Goal: Task Accomplishment & Management: Complete application form

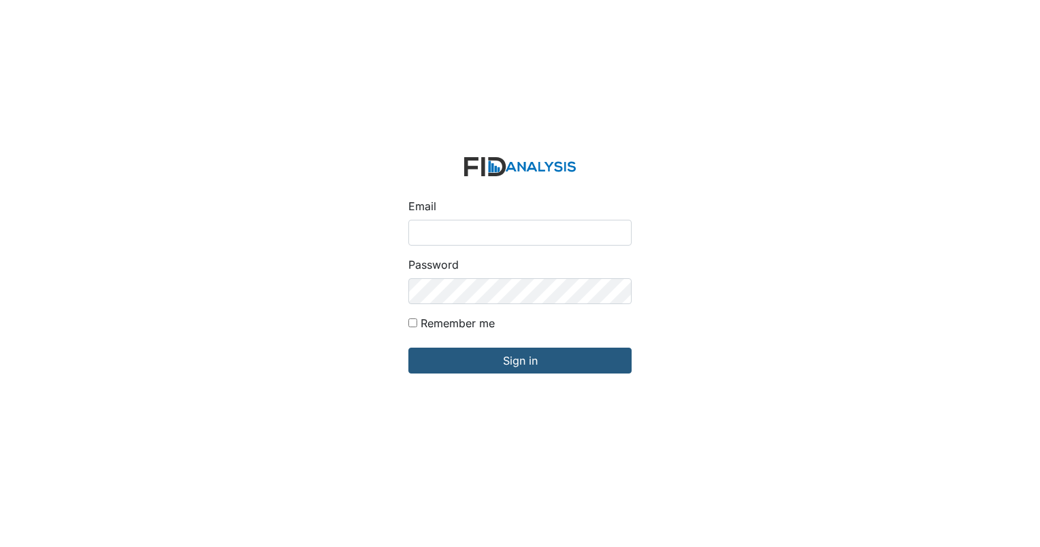
click at [444, 237] on input "Email" at bounding box center [519, 233] width 223 height 26
type input "[EMAIL_ADDRESS][DOMAIN_NAME]"
click at [414, 323] on input "Remember me" at bounding box center [412, 322] width 9 height 9
checkbox input "true"
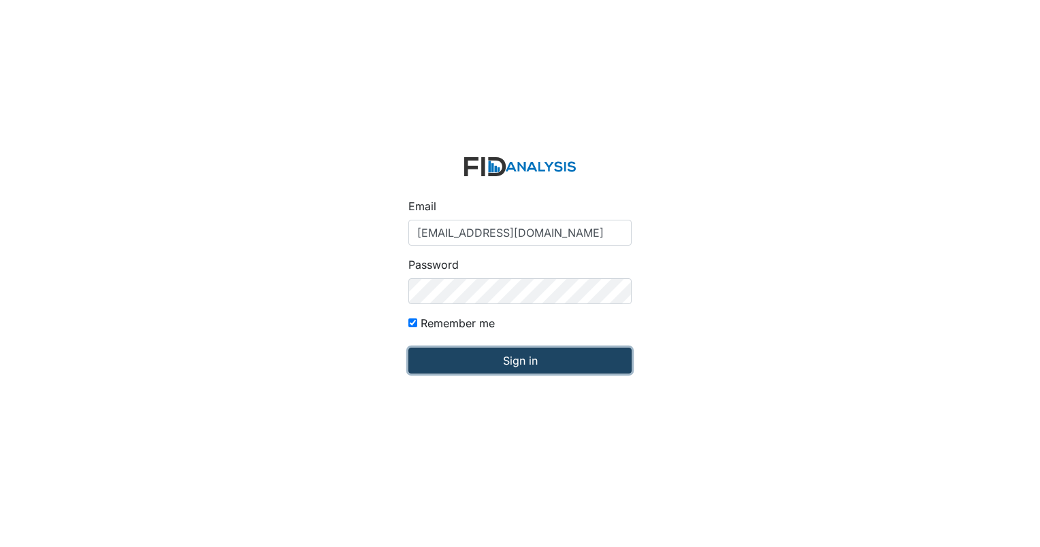
click at [468, 363] on input "Sign in" at bounding box center [519, 361] width 223 height 26
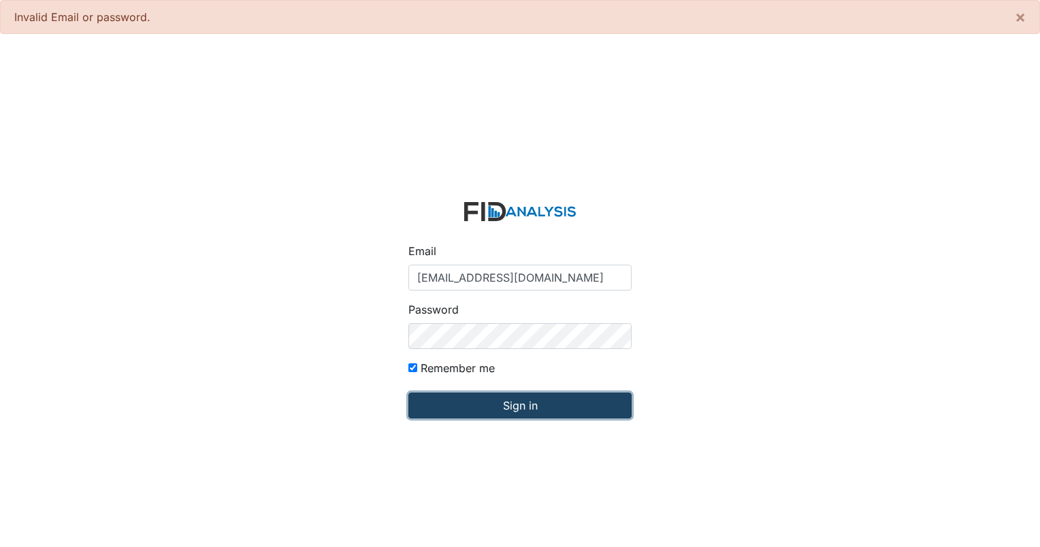
click at [510, 408] on input "Sign in" at bounding box center [519, 406] width 223 height 26
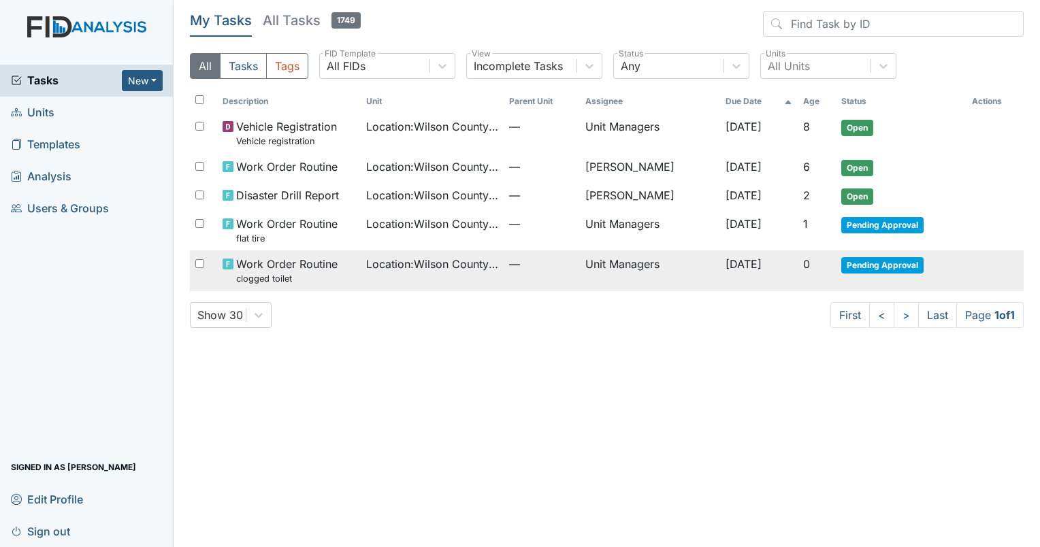
click at [203, 265] on input "checkbox" at bounding box center [199, 263] width 9 height 9
checkbox input "true"
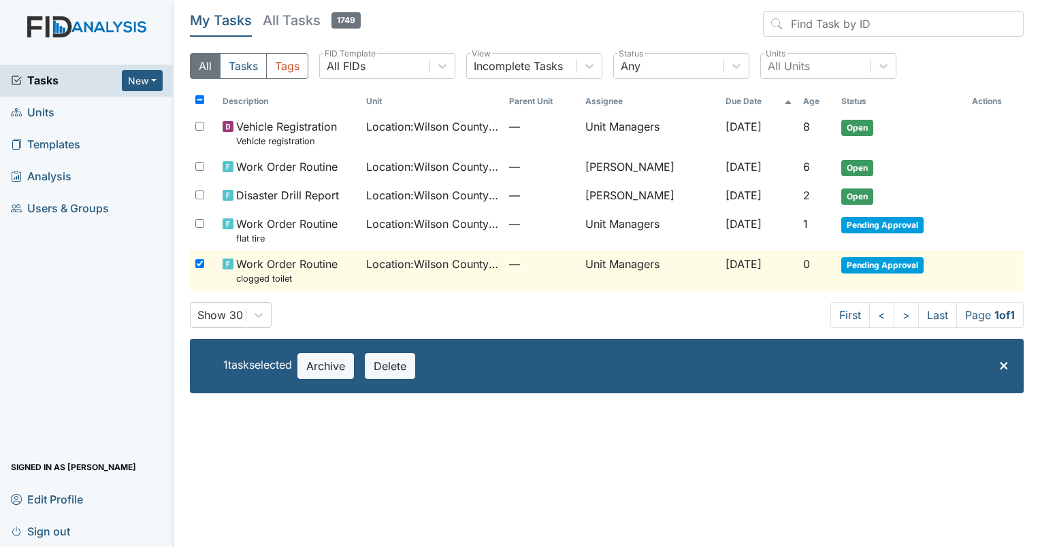
click at [874, 263] on span "Pending Approval" at bounding box center [882, 265] width 82 height 16
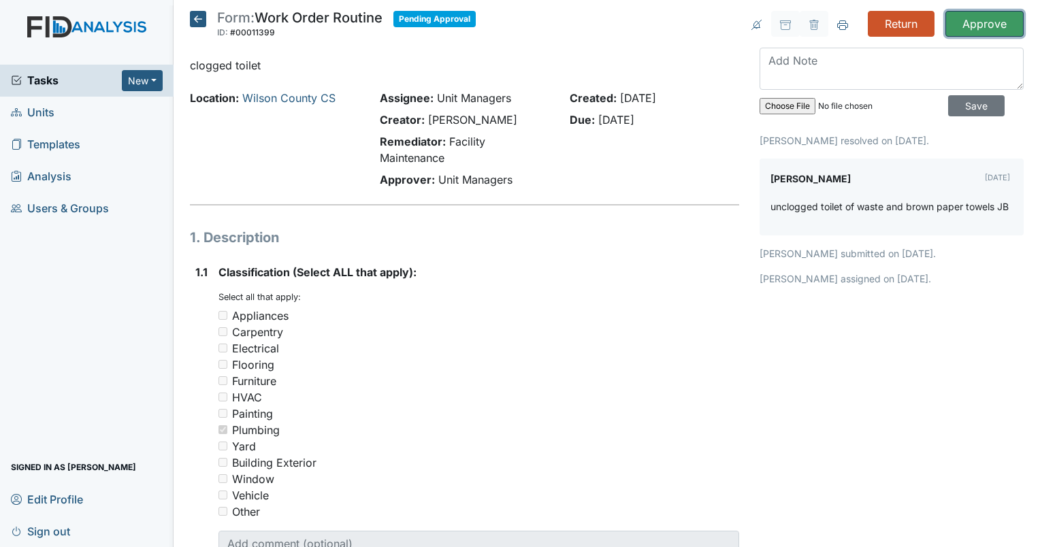
click at [976, 19] on input "Approve" at bounding box center [984, 24] width 78 height 26
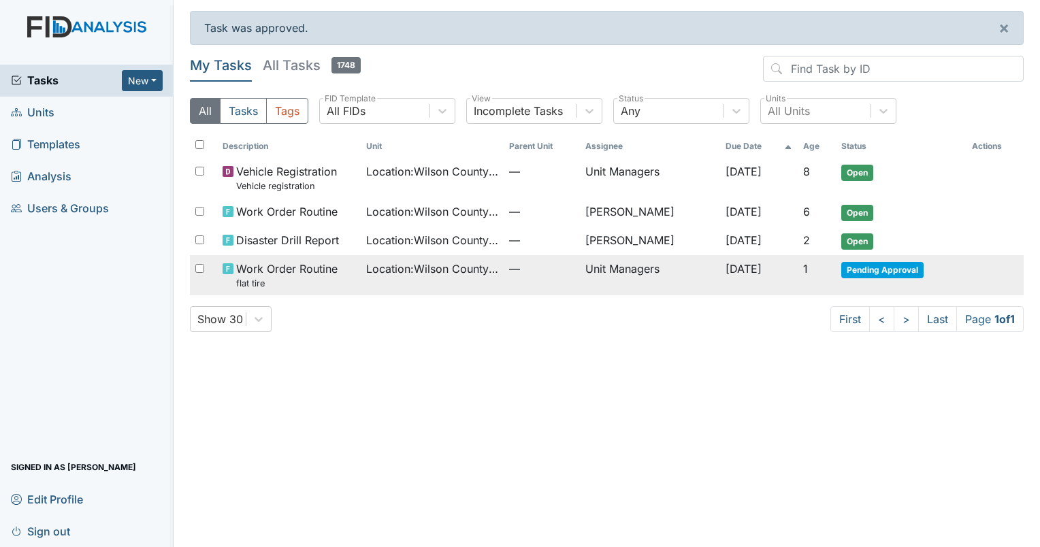
click at [197, 265] on input "checkbox" at bounding box center [199, 268] width 9 height 9
checkbox input "true"
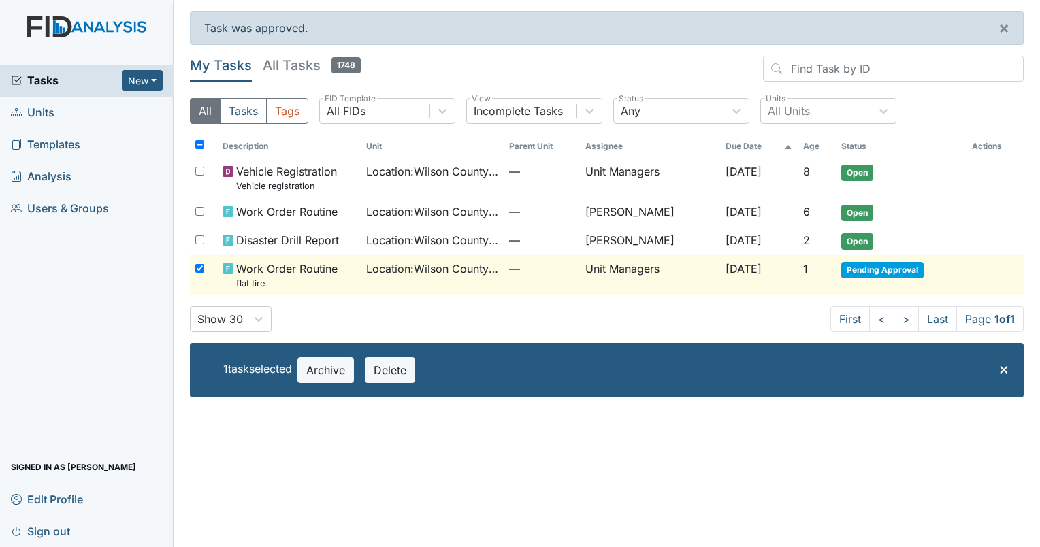
click at [903, 269] on span "Pending Approval" at bounding box center [882, 270] width 82 height 16
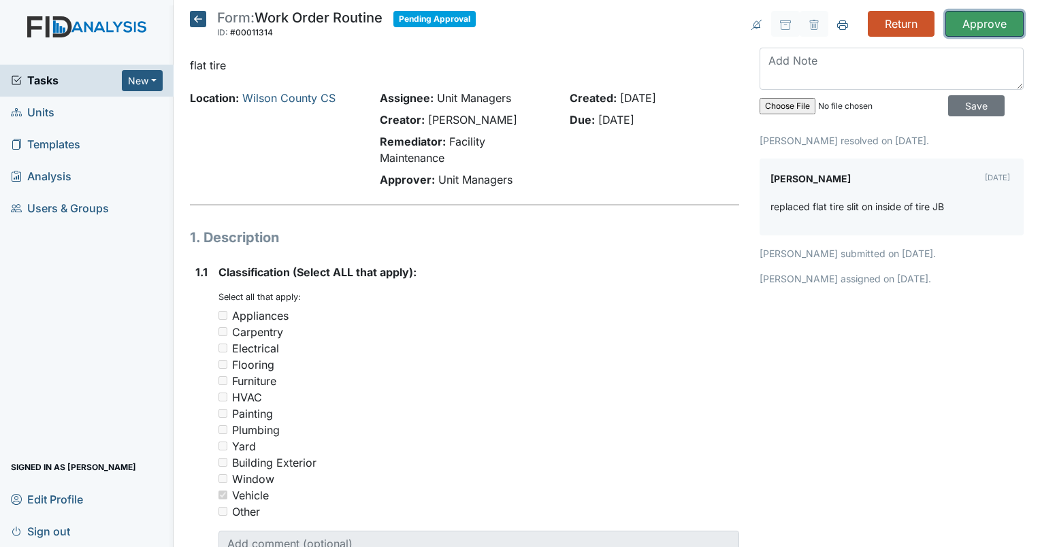
click at [971, 19] on input "Approve" at bounding box center [984, 24] width 78 height 26
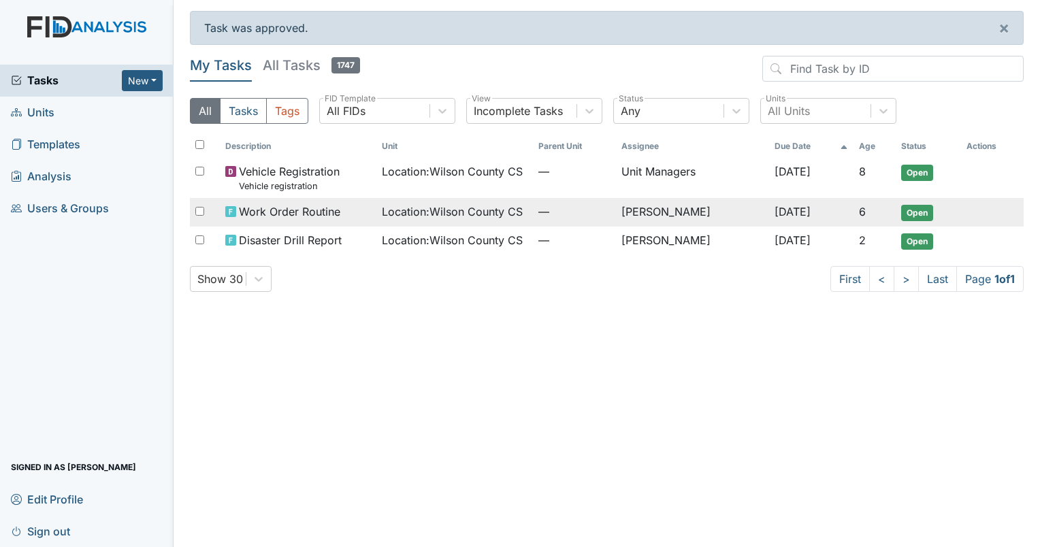
click at [919, 212] on span "Open" at bounding box center [917, 213] width 32 height 16
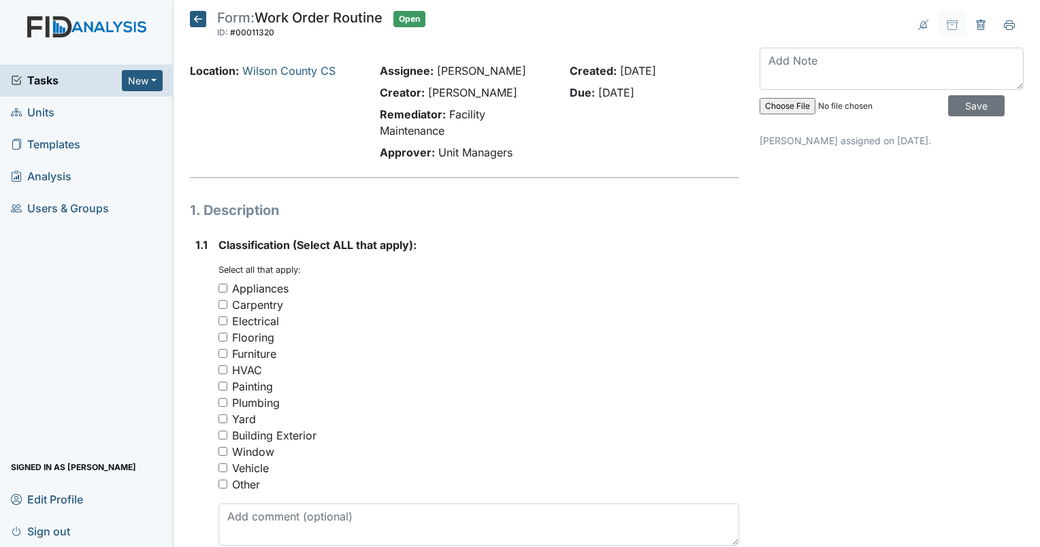
click at [203, 20] on icon at bounding box center [198, 19] width 16 height 16
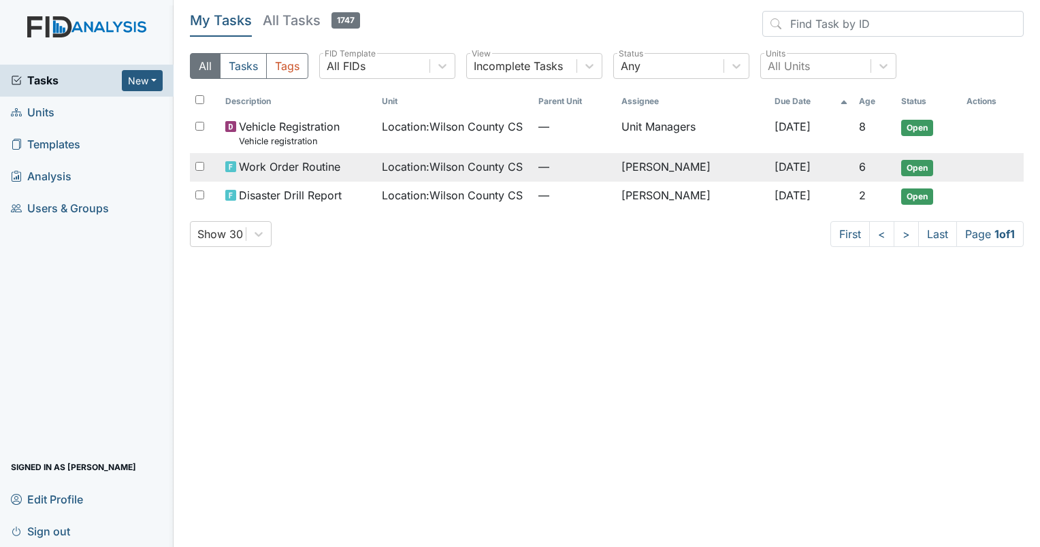
drag, startPoint x: 198, startPoint y: 163, endPoint x: 206, endPoint y: 157, distance: 10.2
click at [200, 163] on input "checkbox" at bounding box center [199, 166] width 9 height 9
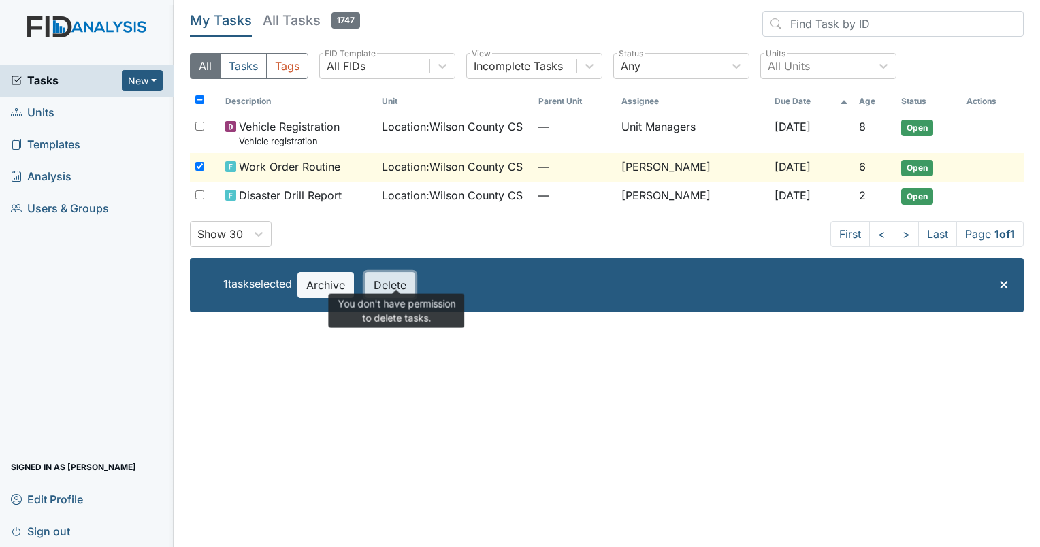
click at [408, 285] on button "Delete" at bounding box center [390, 285] width 50 height 26
click at [196, 166] on input "checkbox" at bounding box center [199, 166] width 9 height 9
checkbox input "false"
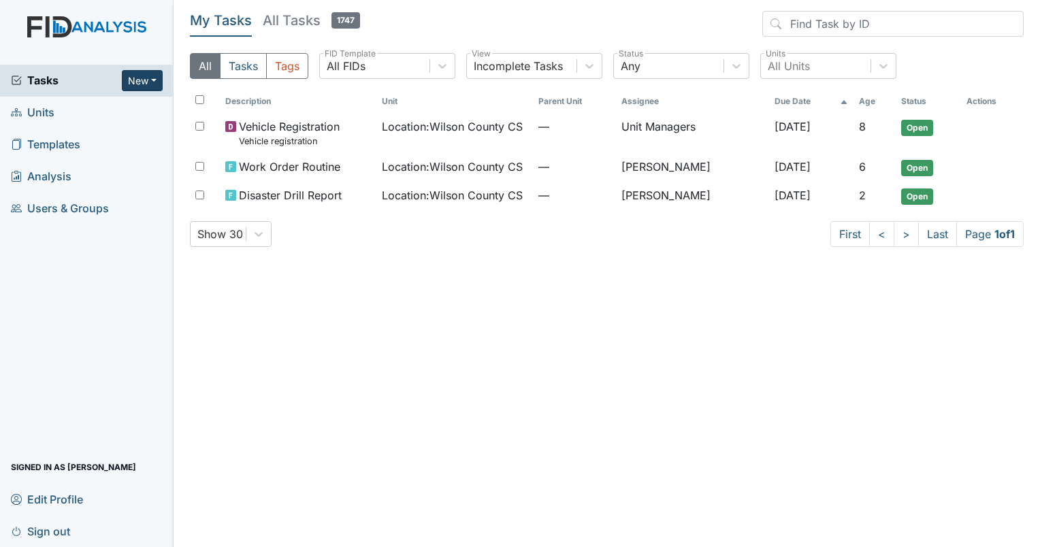
click at [156, 82] on button "New" at bounding box center [142, 80] width 41 height 21
click at [95, 109] on link "Form" at bounding box center [107, 109] width 107 height 22
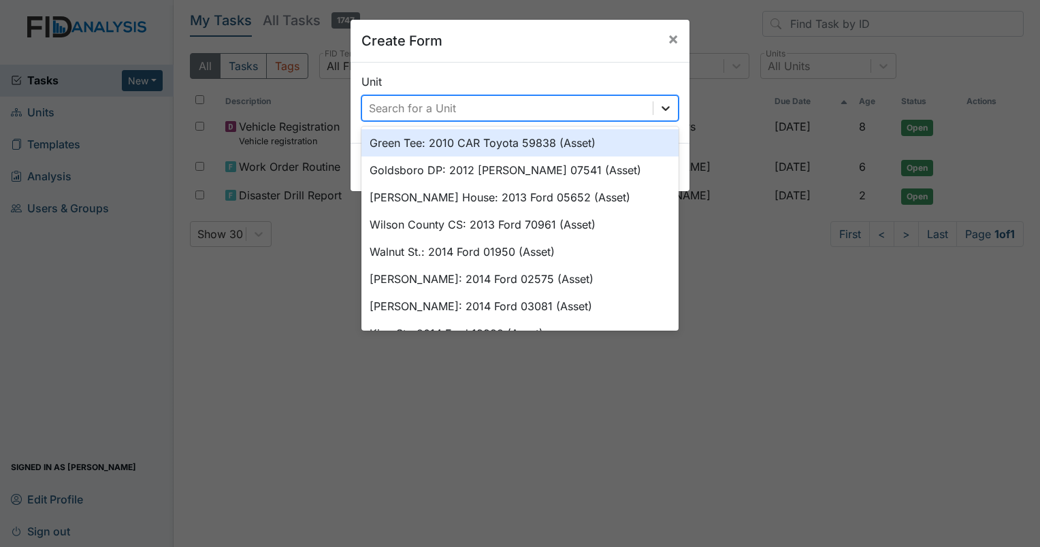
drag, startPoint x: 658, startPoint y: 109, endPoint x: 663, endPoint y: 96, distance: 13.8
click at [659, 108] on icon at bounding box center [666, 108] width 14 height 14
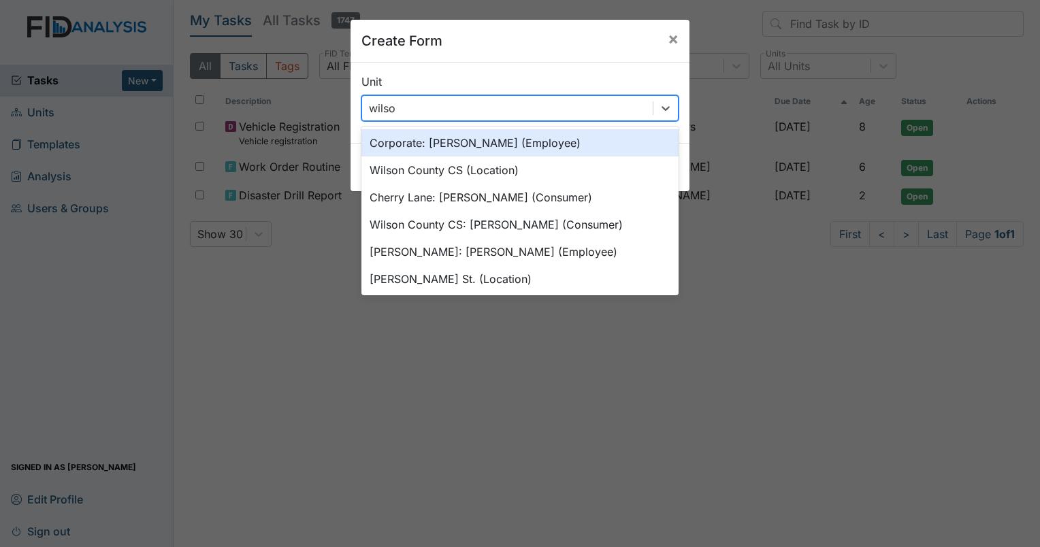
type input "wilson"
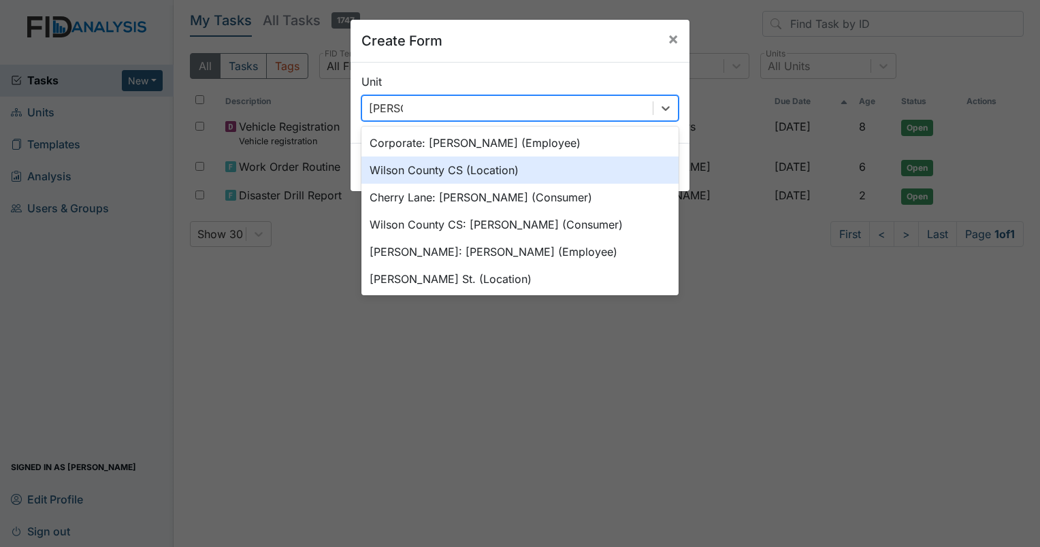
click at [505, 175] on div "Wilson County CS (Location)" at bounding box center [519, 169] width 317 height 27
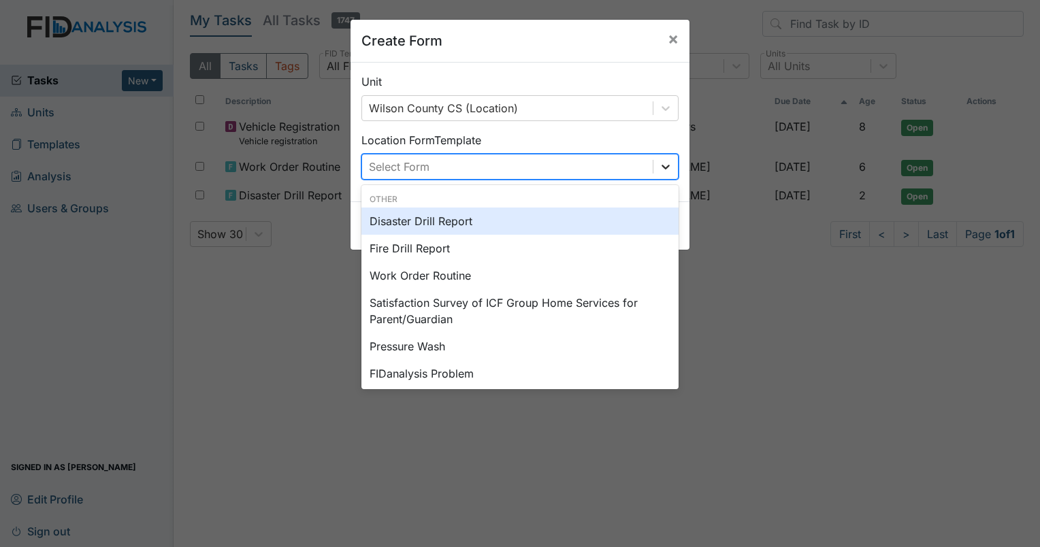
click at [659, 170] on icon at bounding box center [666, 167] width 14 height 14
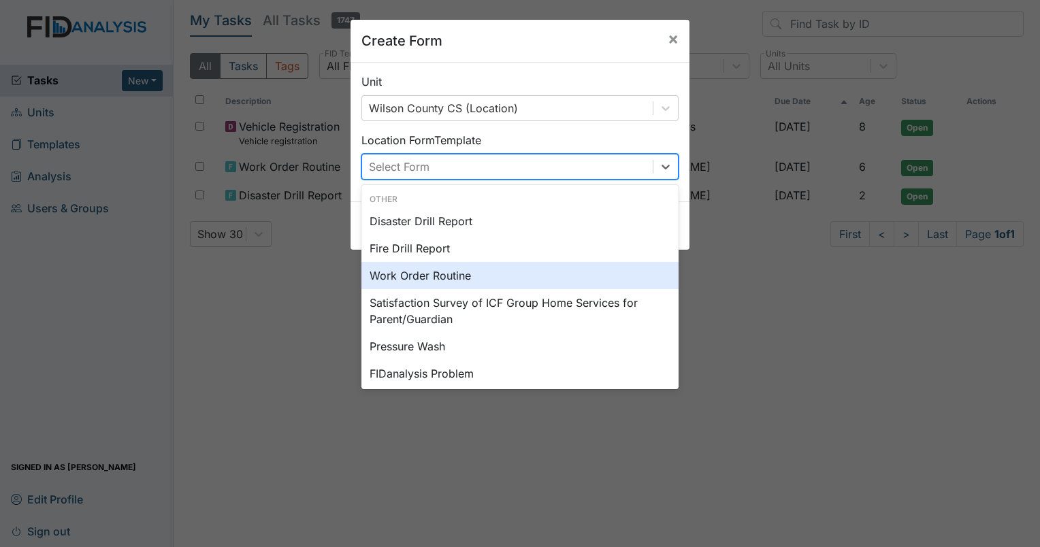
click at [475, 278] on div "Work Order Routine" at bounding box center [519, 275] width 317 height 27
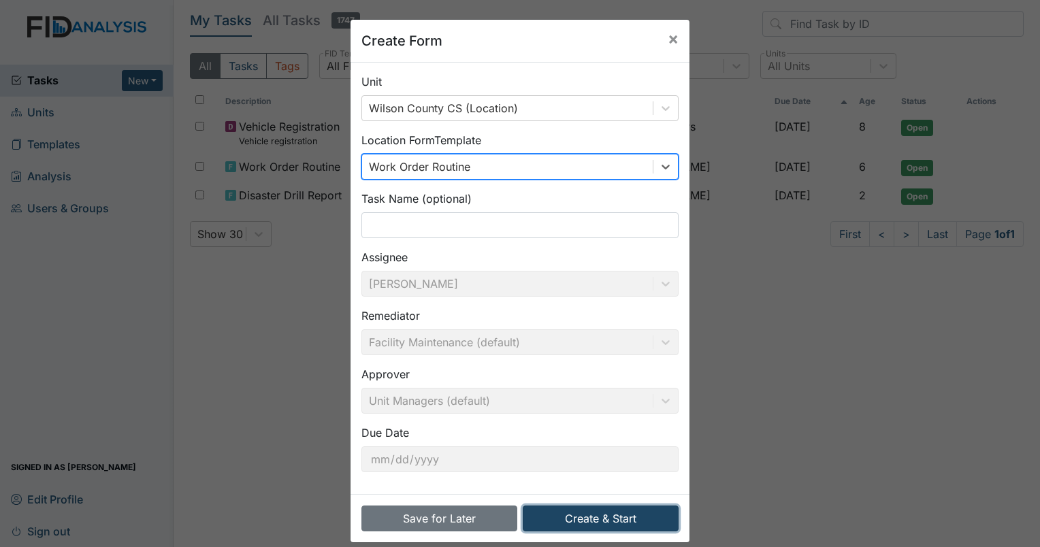
click at [601, 516] on button "Create & Start" at bounding box center [601, 518] width 156 height 26
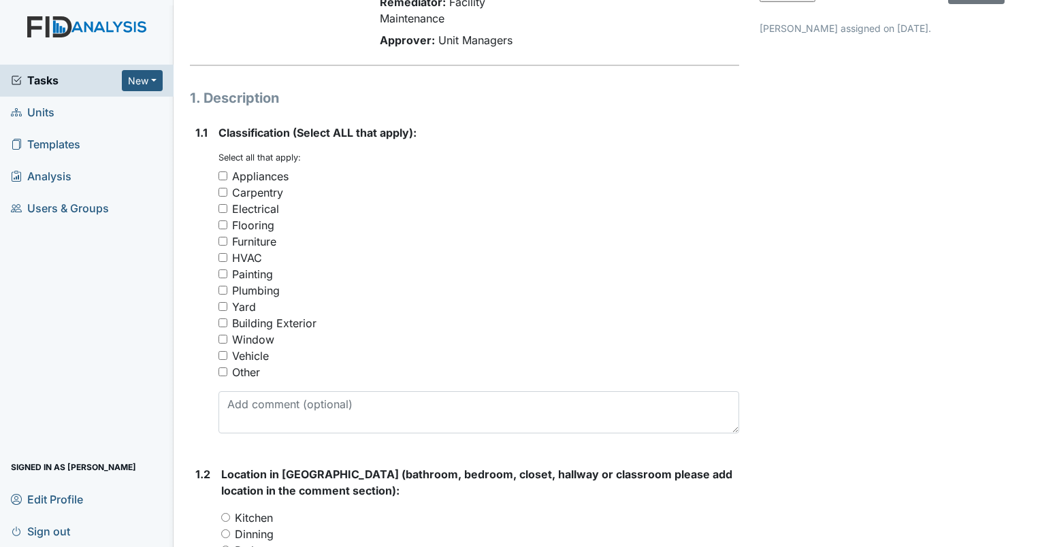
scroll to position [136, 0]
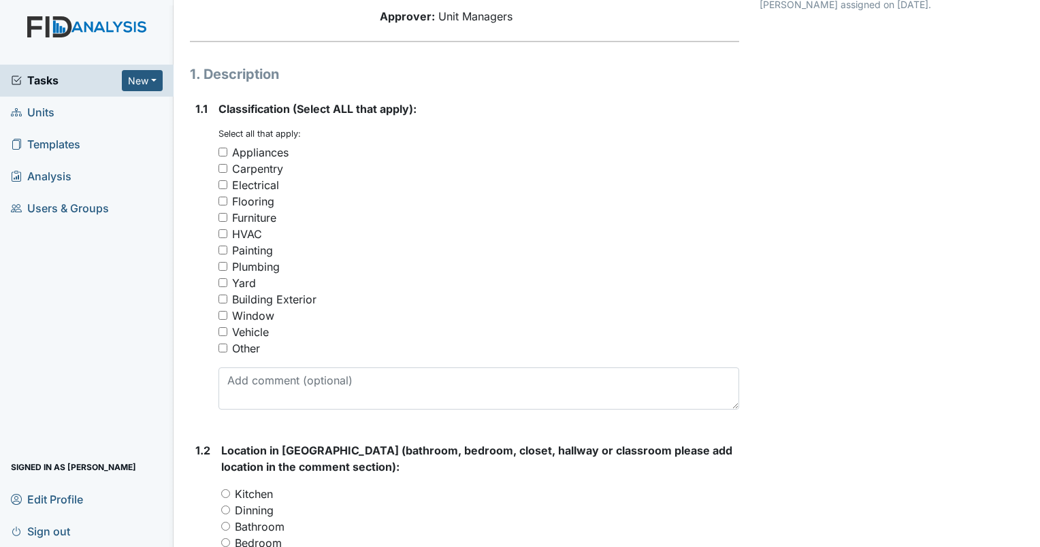
click at [222, 253] on input "Painting" at bounding box center [222, 250] width 9 height 9
checkbox input "true"
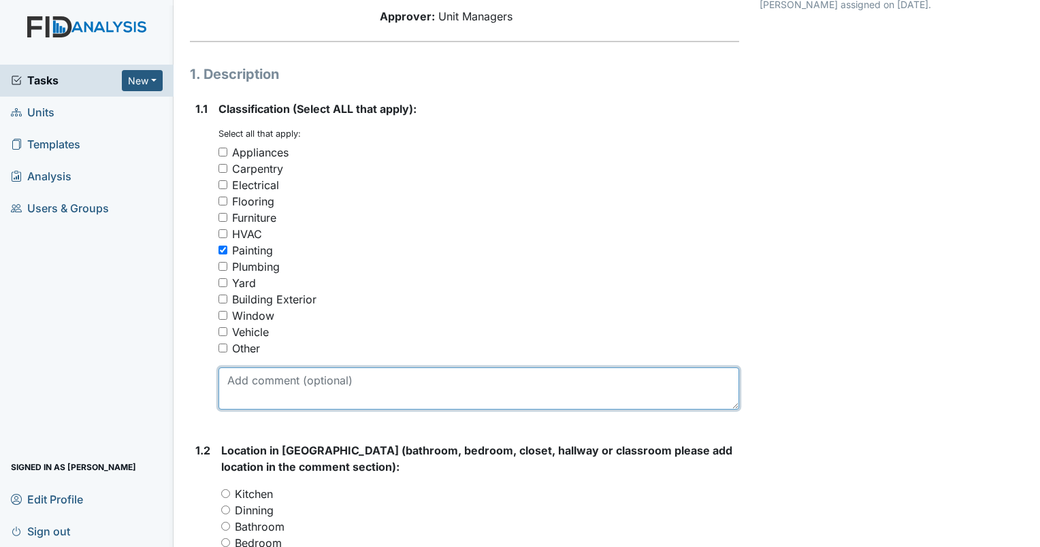
click at [292, 389] on textarea at bounding box center [478, 388] width 520 height 42
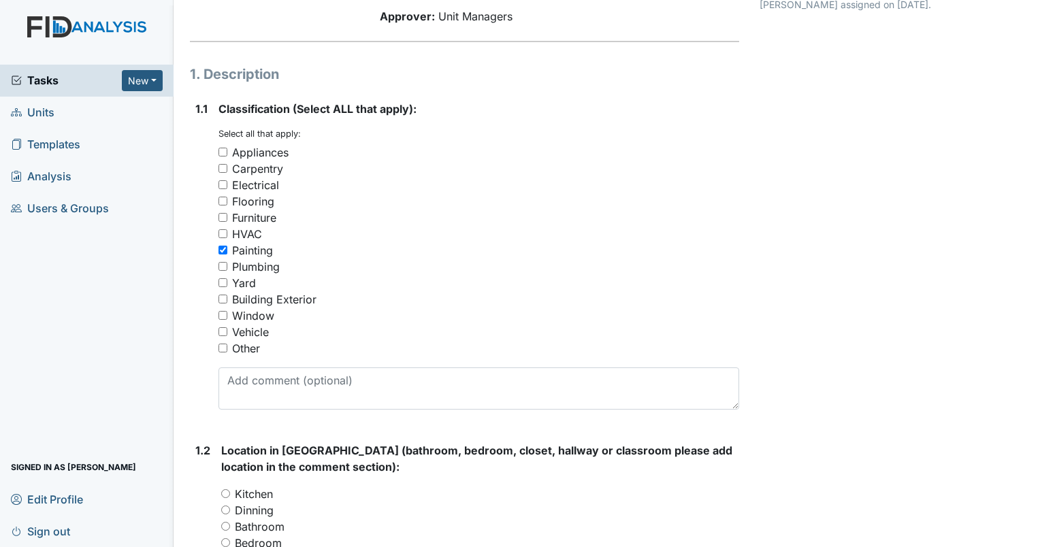
click at [224, 349] on input "Other" at bounding box center [222, 348] width 9 height 9
checkbox input "true"
click at [224, 252] on input "Painting" at bounding box center [222, 250] width 9 height 9
checkbox input "false"
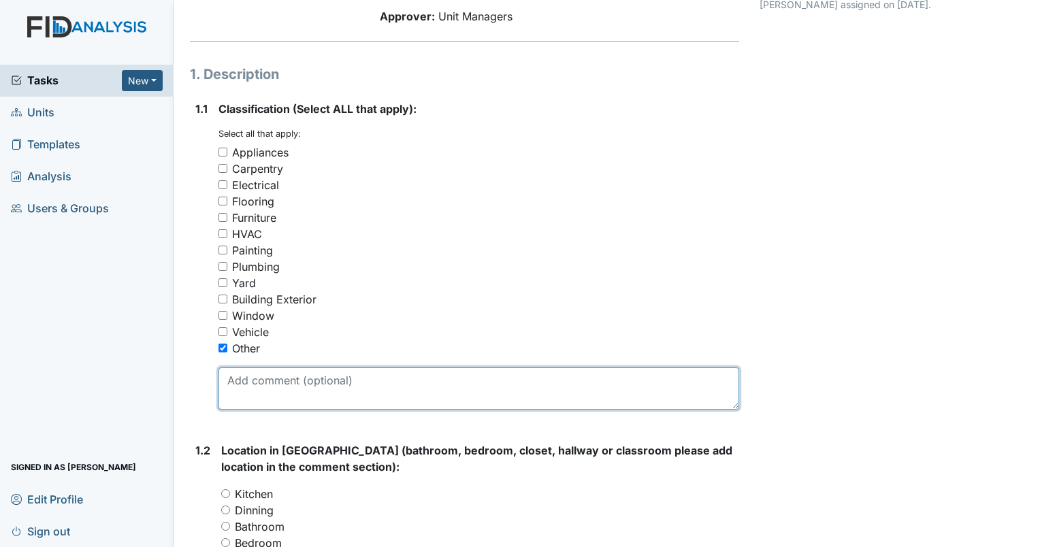
click at [256, 386] on textarea at bounding box center [478, 388] width 520 height 42
drag, startPoint x: 403, startPoint y: 379, endPoint x: 378, endPoint y: 385, distance: 25.2
click at [410, 378] on textarea "[PERSON_NAME] towel holder in" at bounding box center [478, 388] width 520 height 42
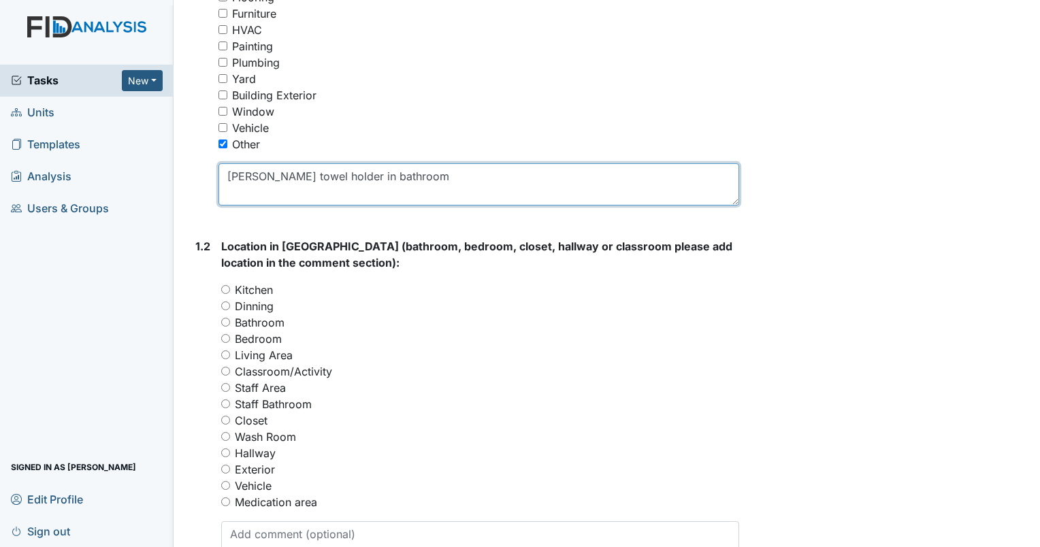
scroll to position [408, 0]
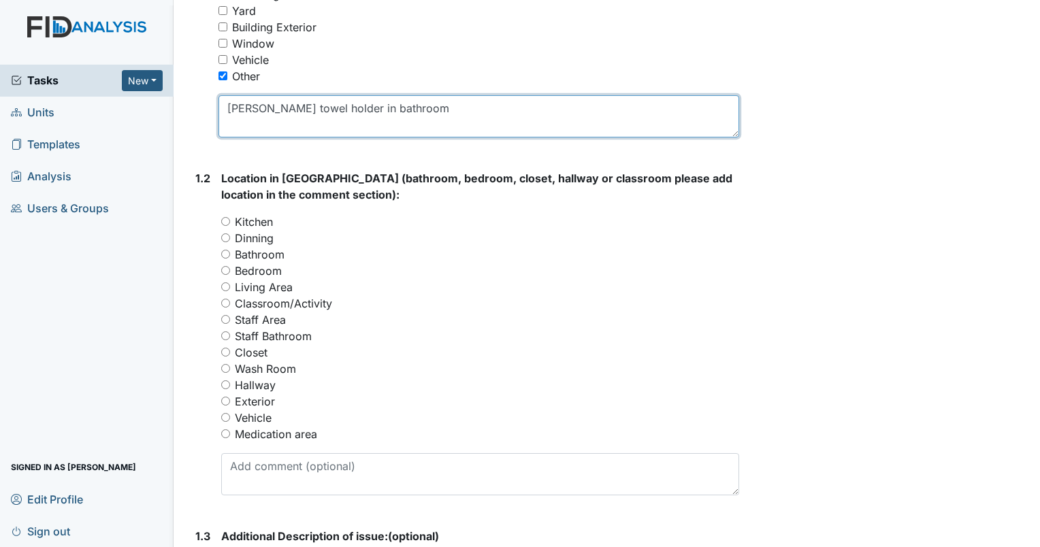
type textarea "[PERSON_NAME] towel holder in bathroom"
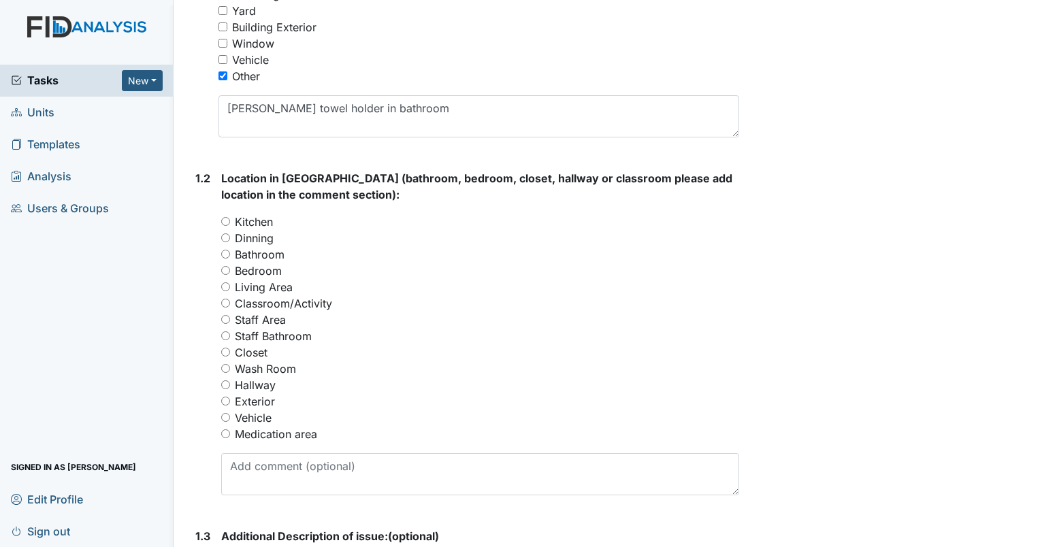
click at [223, 271] on input "Bedroom" at bounding box center [225, 270] width 9 height 9
radio input "true"
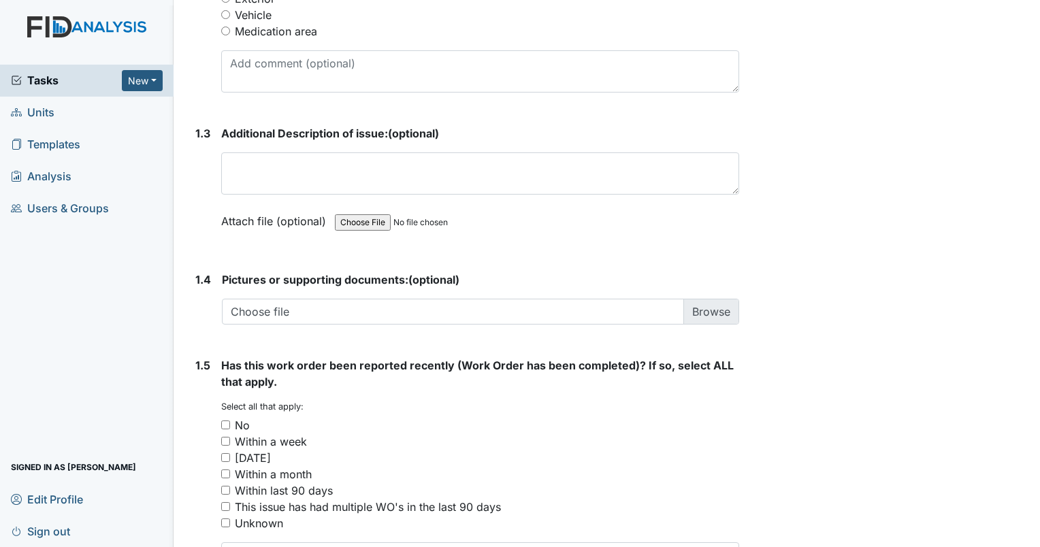
scroll to position [884, 0]
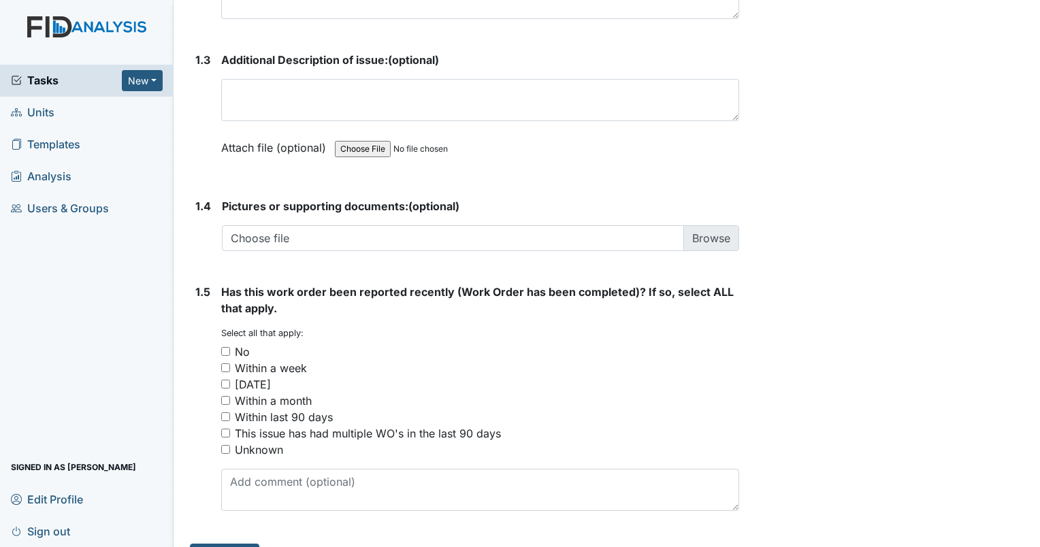
click at [226, 350] on input "No" at bounding box center [225, 351] width 9 height 9
checkbox input "true"
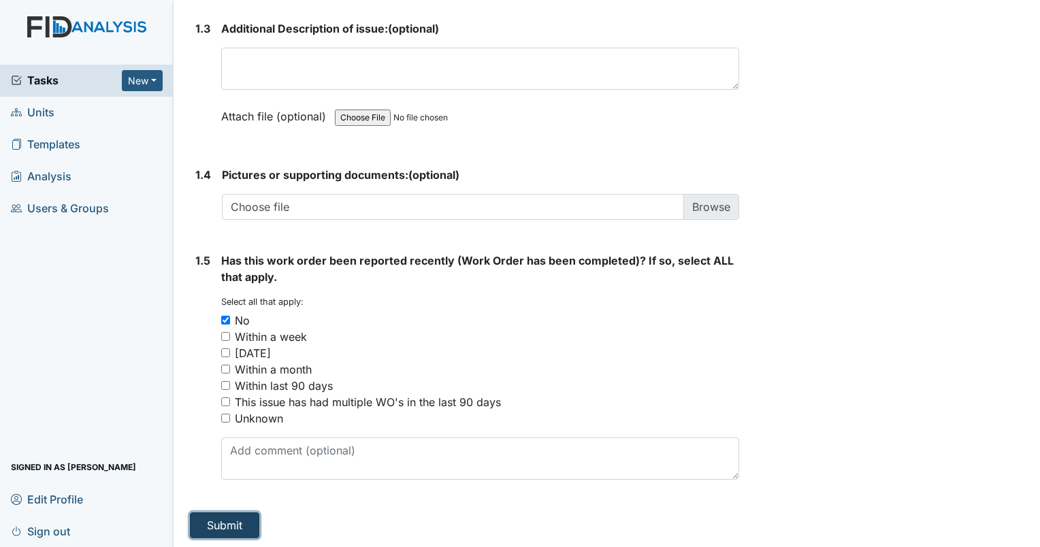
click at [245, 525] on button "Submit" at bounding box center [224, 525] width 69 height 26
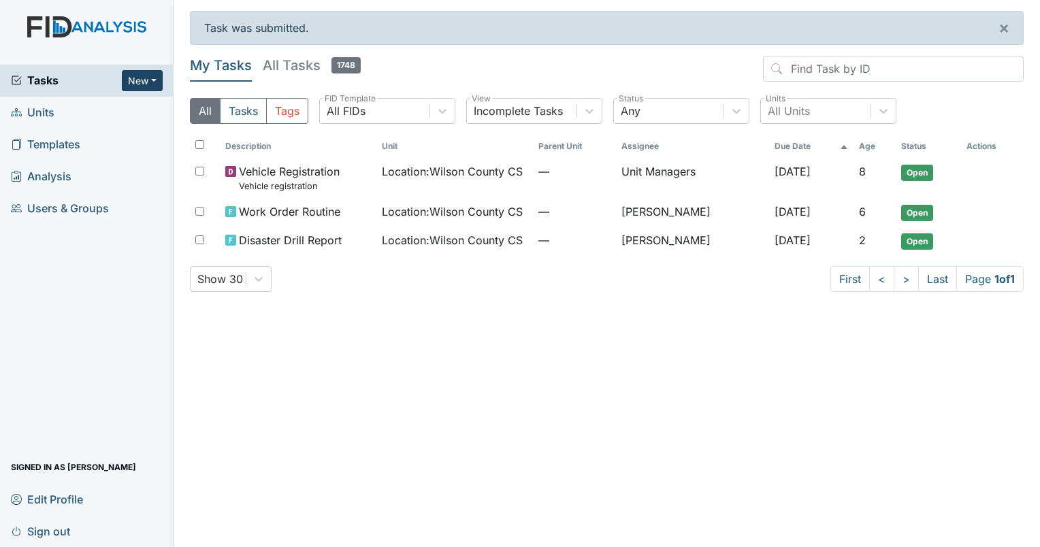
click at [154, 79] on button "New" at bounding box center [142, 80] width 41 height 21
click at [115, 107] on link "Form" at bounding box center [107, 109] width 107 height 22
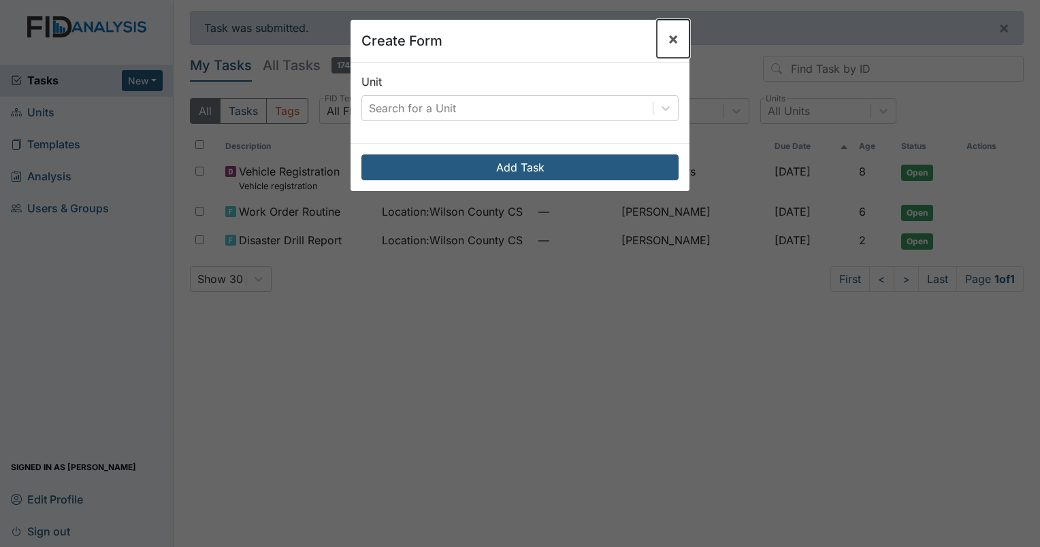
click at [677, 41] on button "×" at bounding box center [673, 39] width 33 height 38
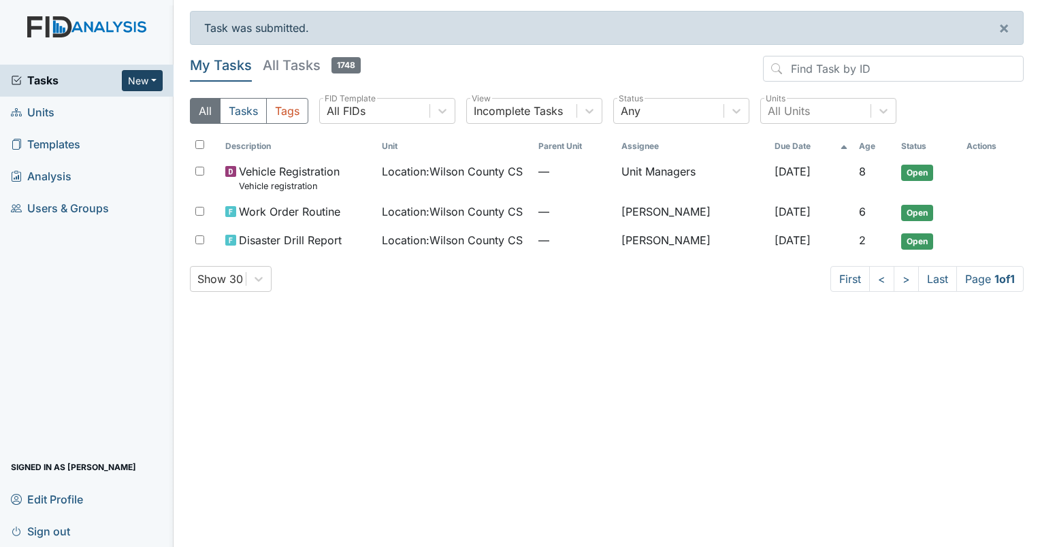
click at [154, 78] on button "New" at bounding box center [142, 80] width 41 height 21
click at [120, 110] on link "Form" at bounding box center [107, 109] width 107 height 22
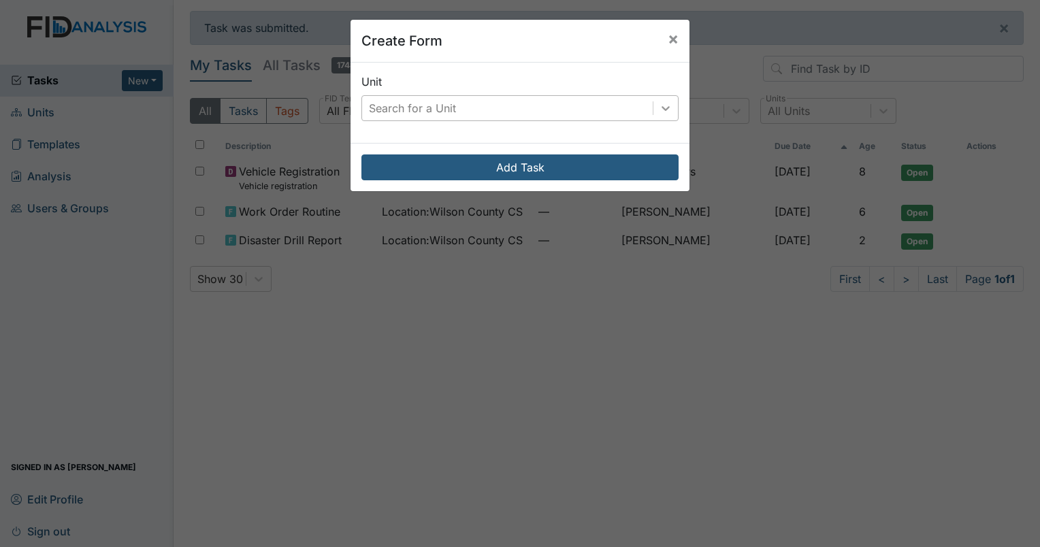
click at [664, 109] on icon at bounding box center [666, 108] width 14 height 14
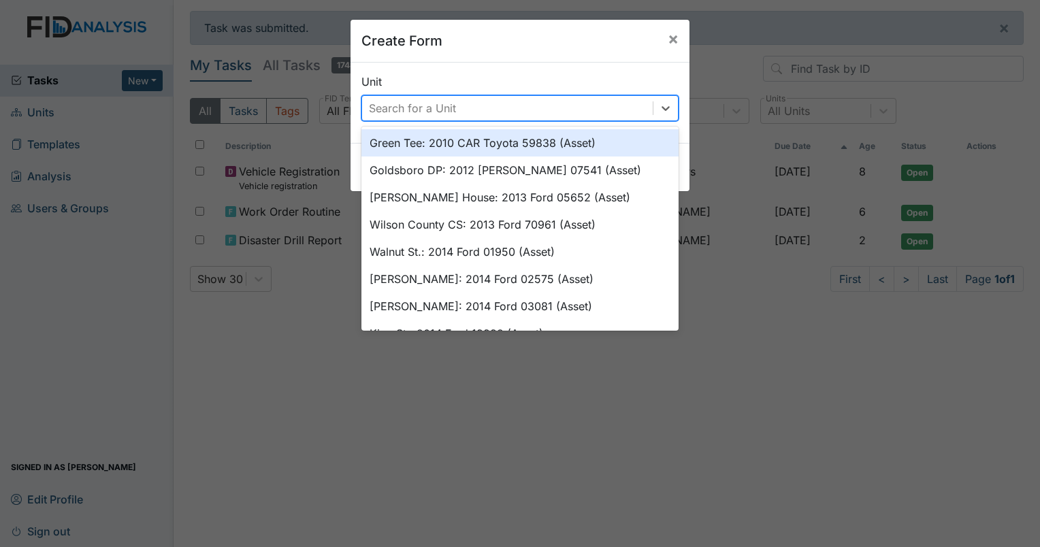
click at [393, 105] on div "Search for a Unit" at bounding box center [412, 108] width 87 height 16
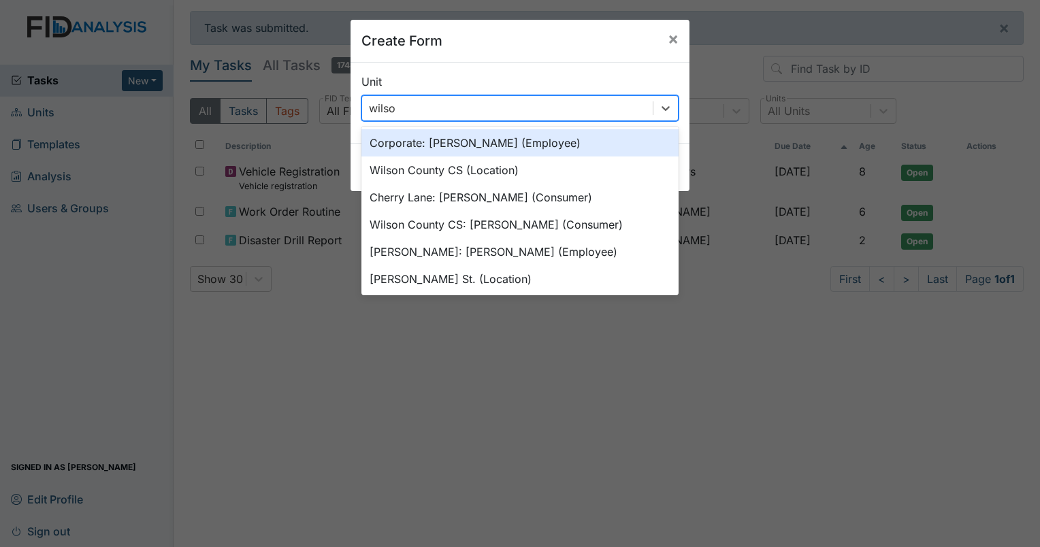
type input "wilson"
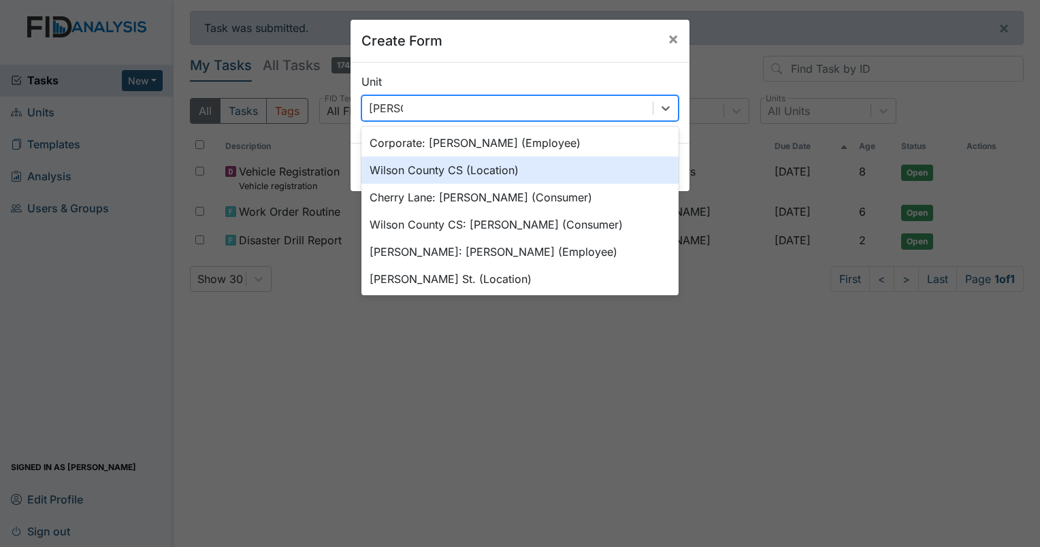
click at [471, 171] on div "Wilson County CS (Location)" at bounding box center [519, 169] width 317 height 27
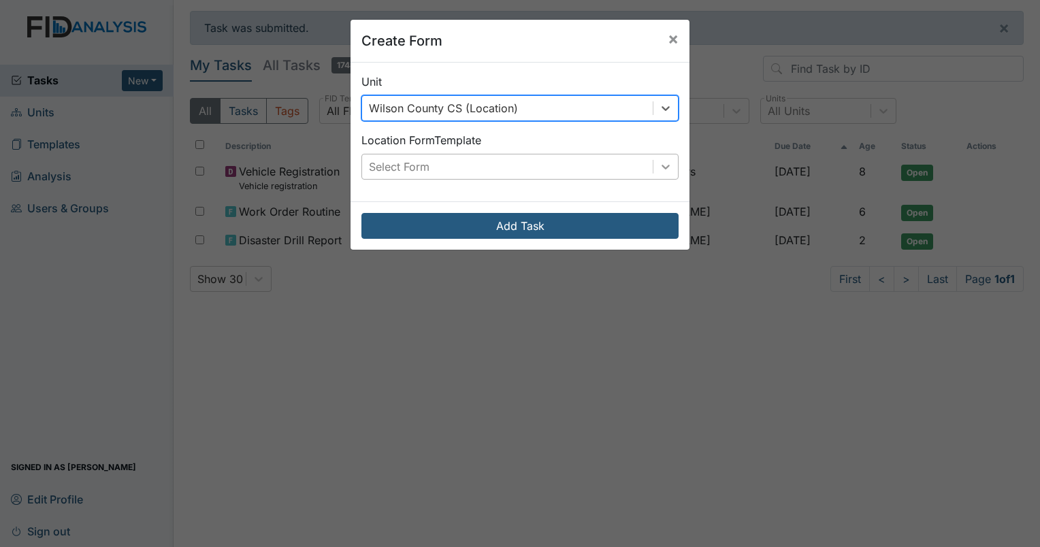
click at [661, 167] on icon at bounding box center [665, 167] width 8 height 5
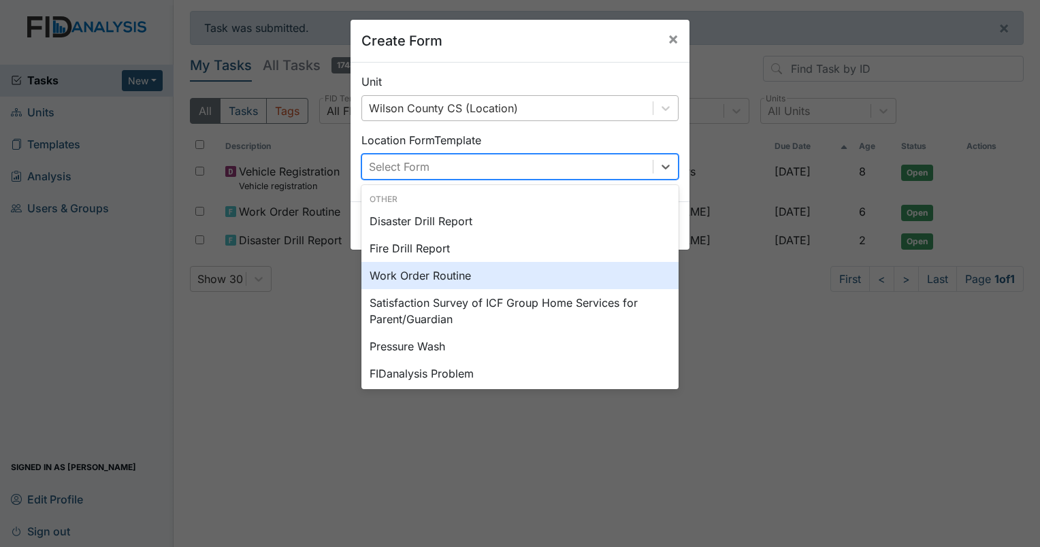
click at [476, 271] on div "Work Order Routine" at bounding box center [519, 275] width 317 height 27
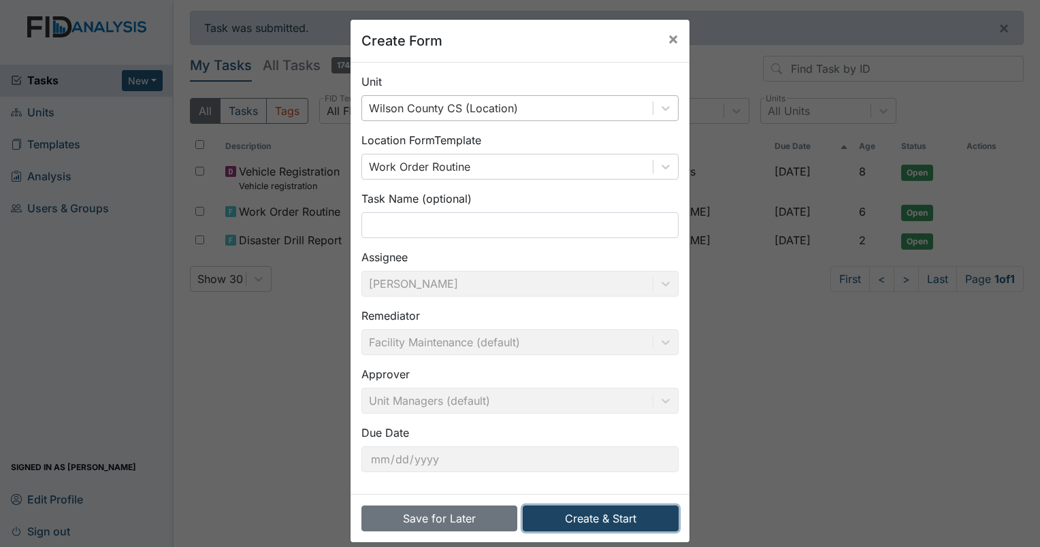
click at [591, 512] on button "Create & Start" at bounding box center [601, 518] width 156 height 26
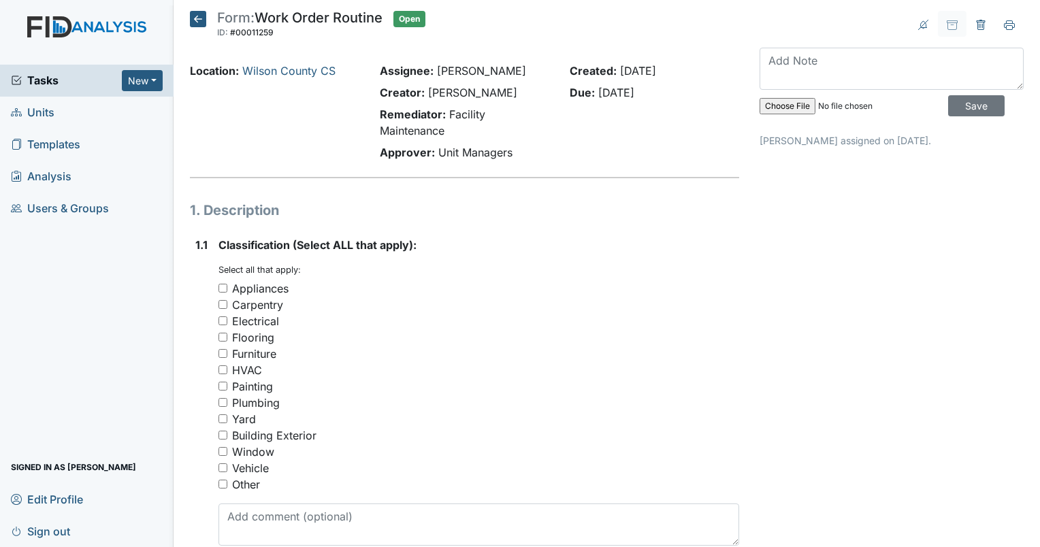
click at [223, 401] on input "Plumbing" at bounding box center [222, 402] width 9 height 9
checkbox input "true"
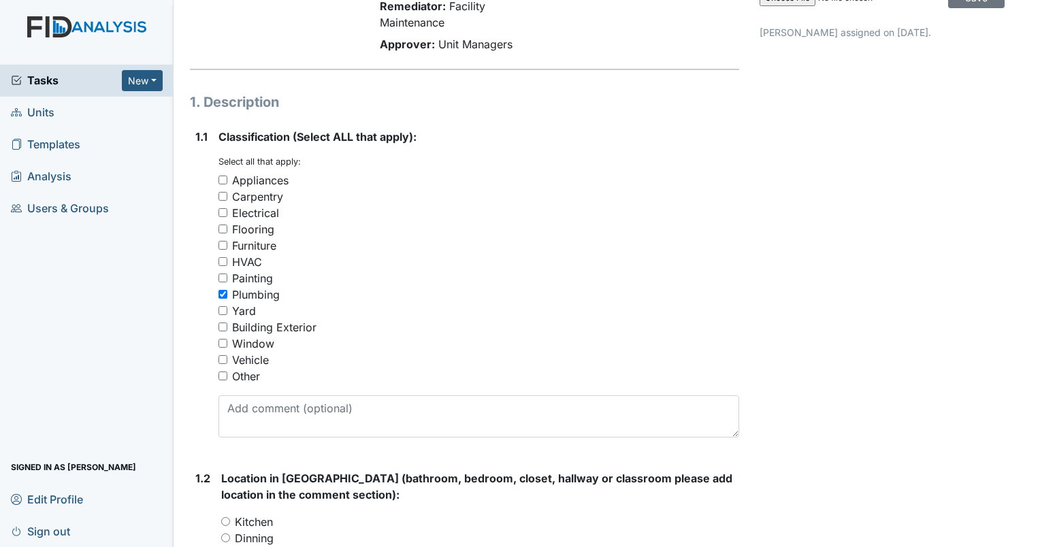
scroll to position [272, 0]
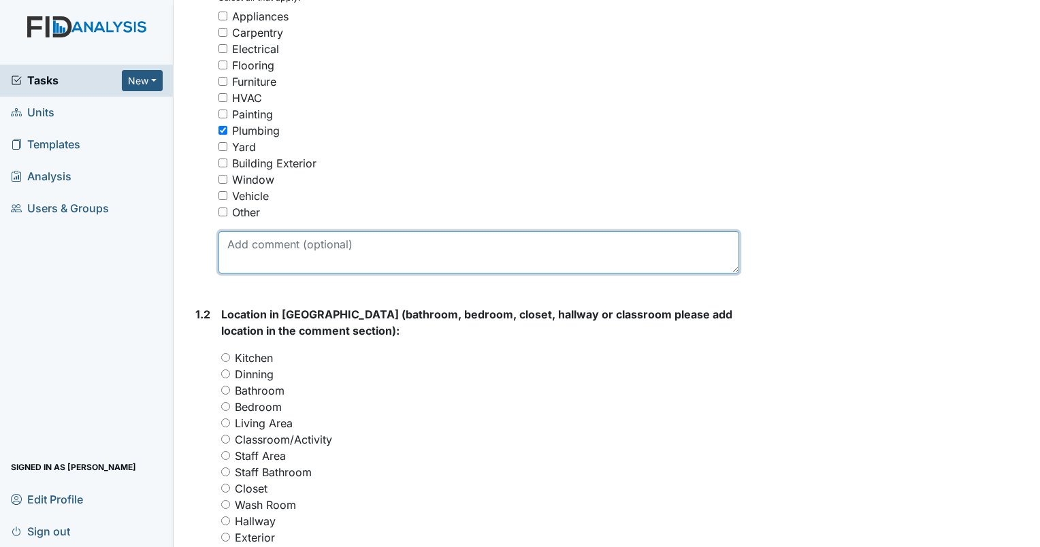
click at [271, 249] on textarea at bounding box center [478, 252] width 520 height 42
type textarea "showerhead in bathroom needs to be replaced"
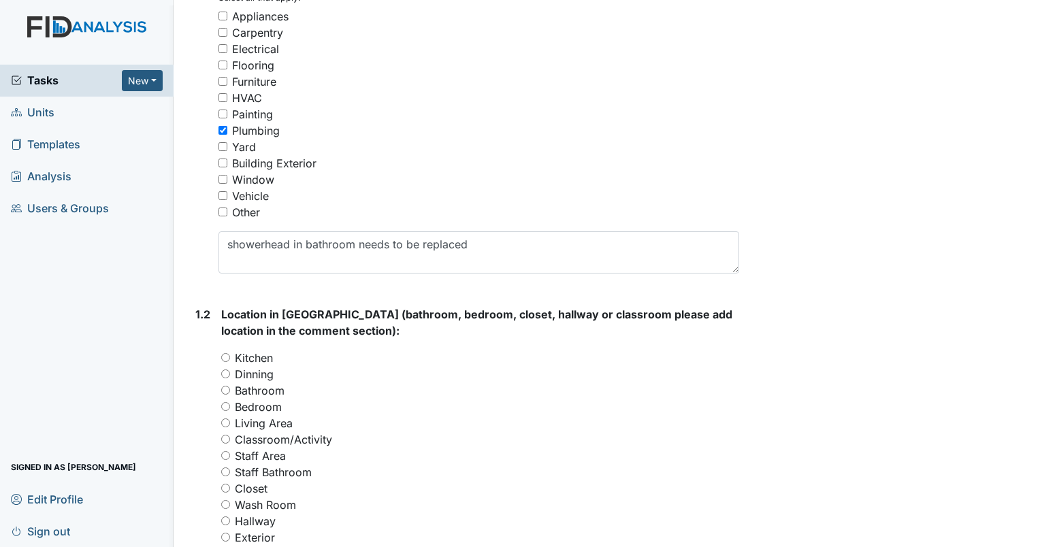
click at [227, 391] on input "Bathroom" at bounding box center [225, 390] width 9 height 9
radio input "true"
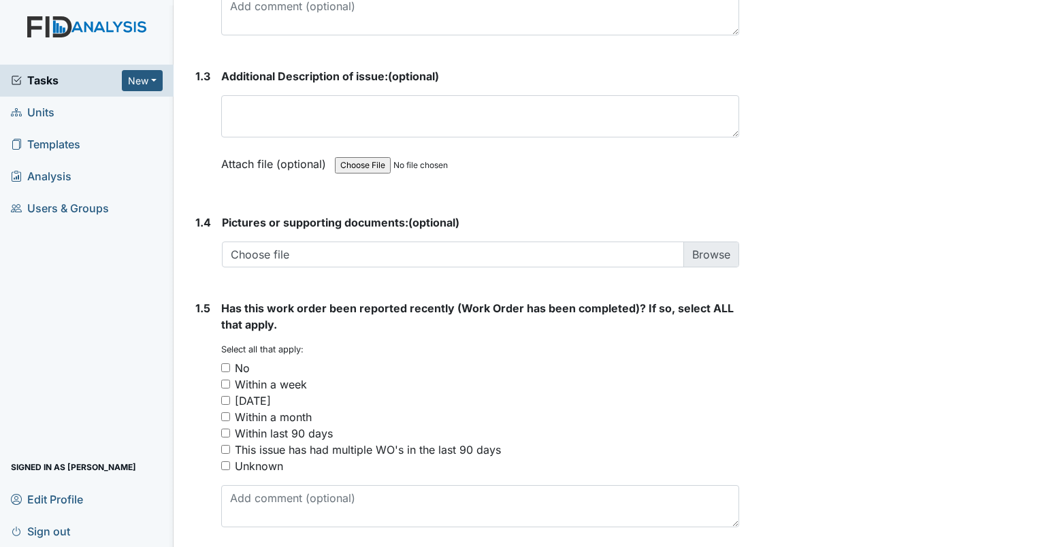
scroll to position [884, 0]
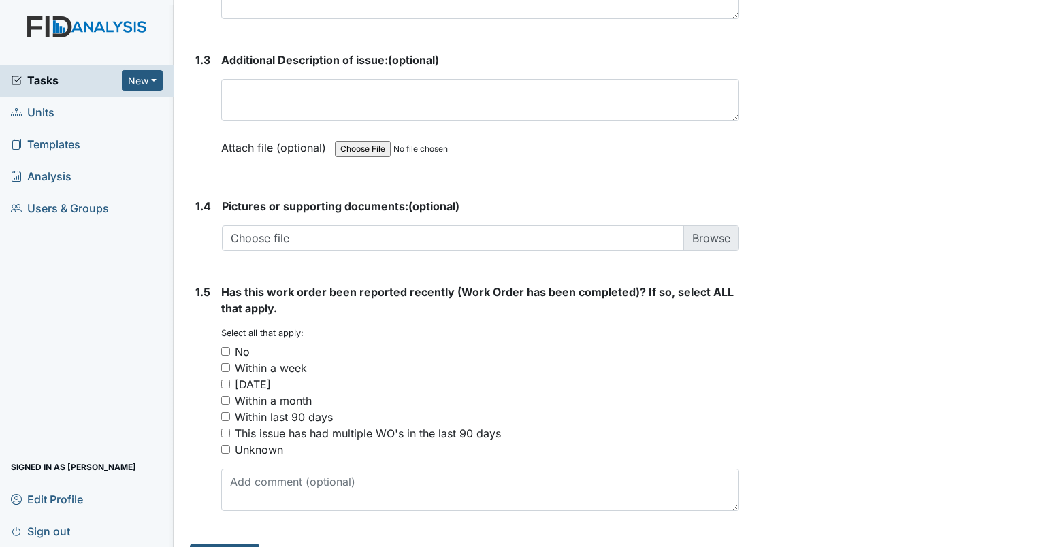
click at [221, 350] on input "No" at bounding box center [225, 351] width 9 height 9
checkbox input "true"
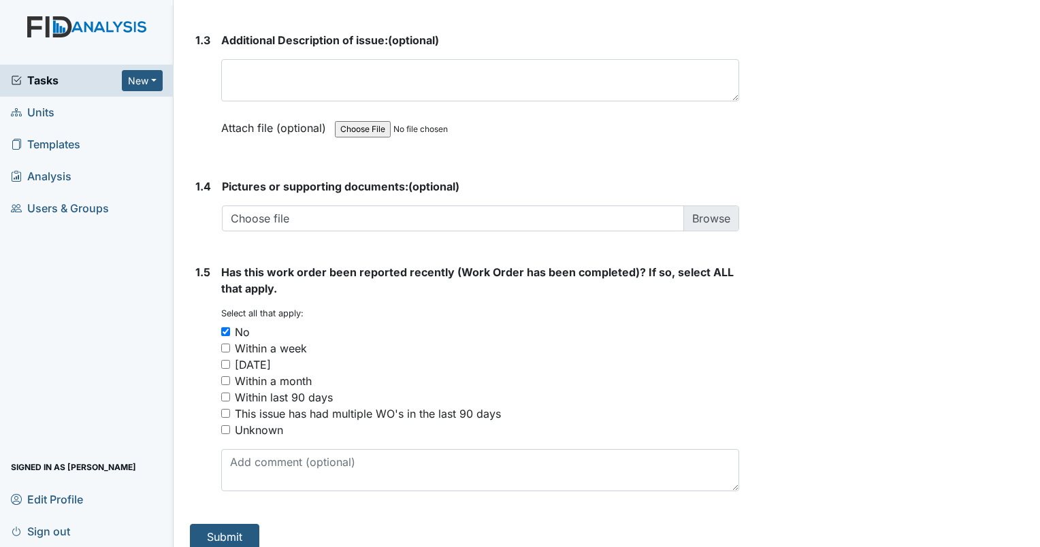
scroll to position [916, 0]
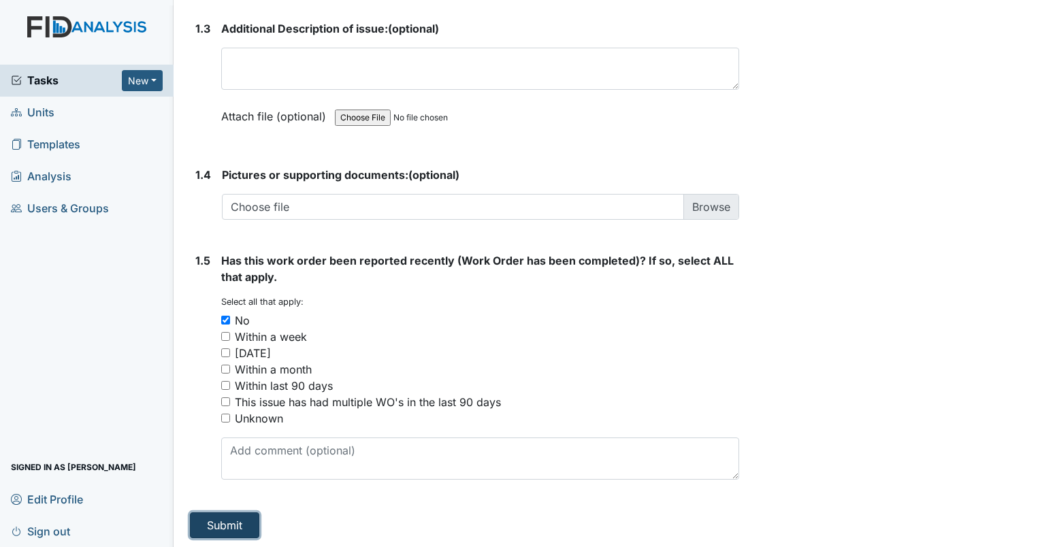
click at [240, 528] on button "Submit" at bounding box center [224, 525] width 69 height 26
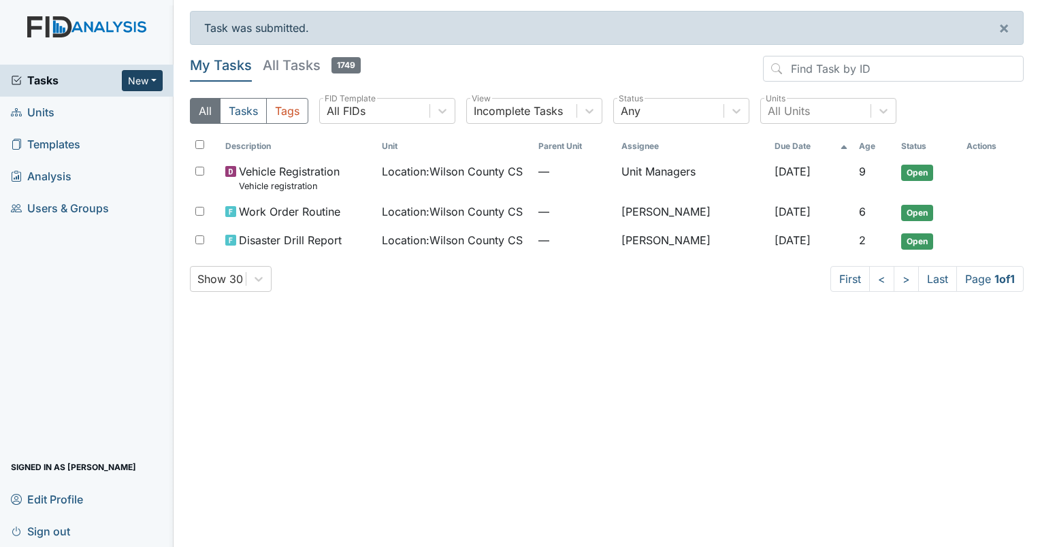
click at [152, 78] on button "New" at bounding box center [142, 80] width 41 height 21
click at [100, 107] on link "Form" at bounding box center [107, 109] width 107 height 22
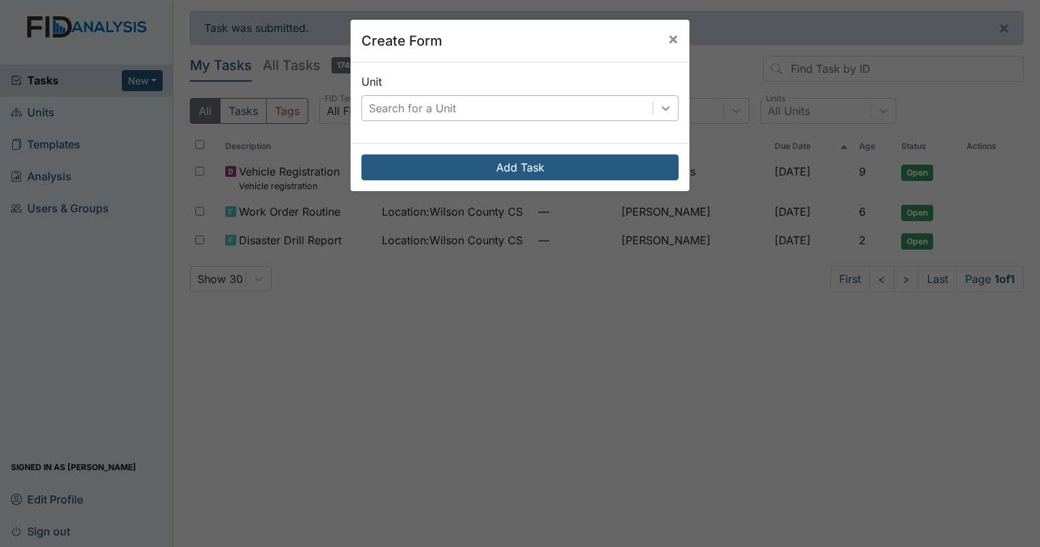
click at [659, 109] on icon at bounding box center [666, 108] width 14 height 14
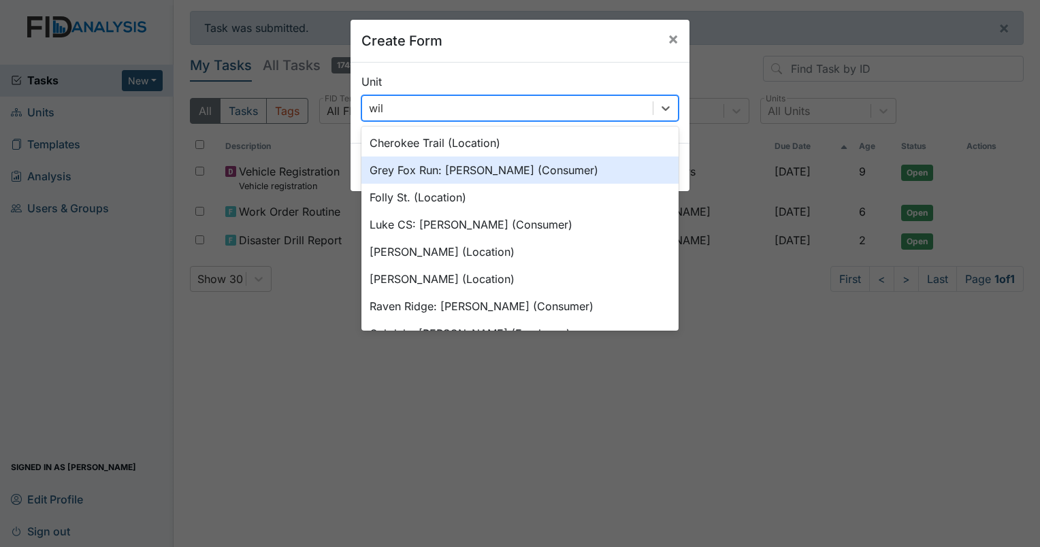
type input "wils"
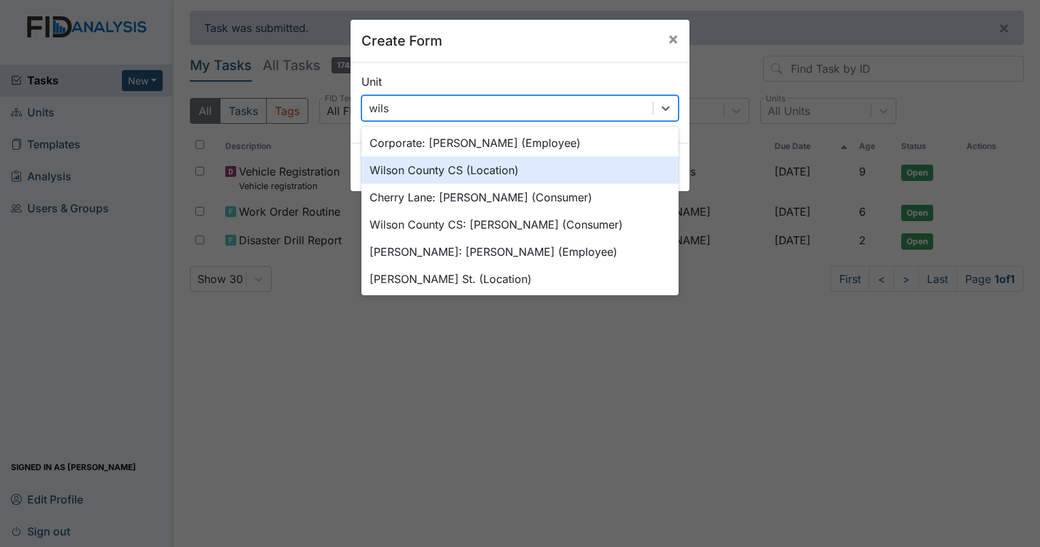
click at [449, 169] on div "Wilson County CS (Location)" at bounding box center [519, 169] width 317 height 27
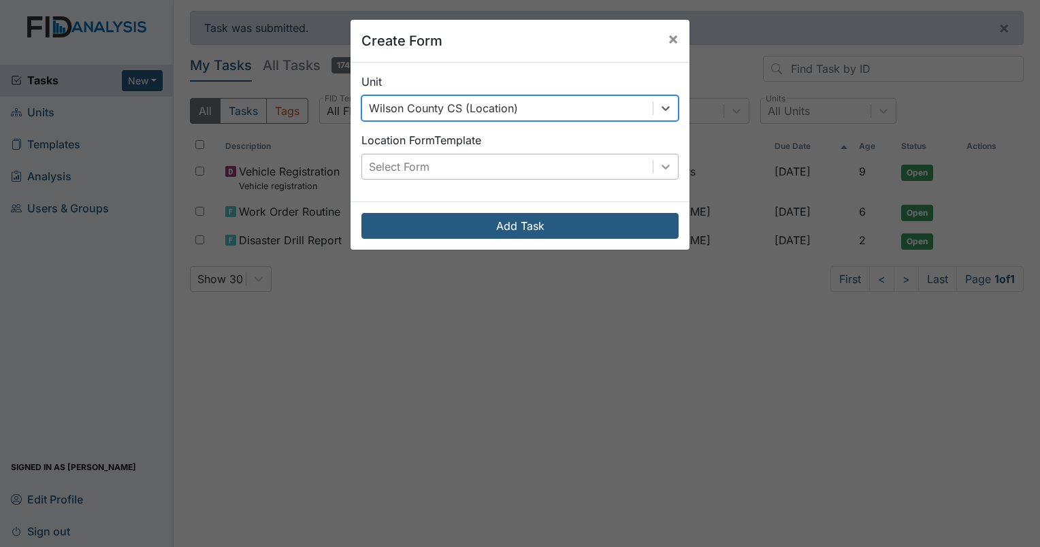
click at [659, 169] on icon at bounding box center [666, 167] width 14 height 14
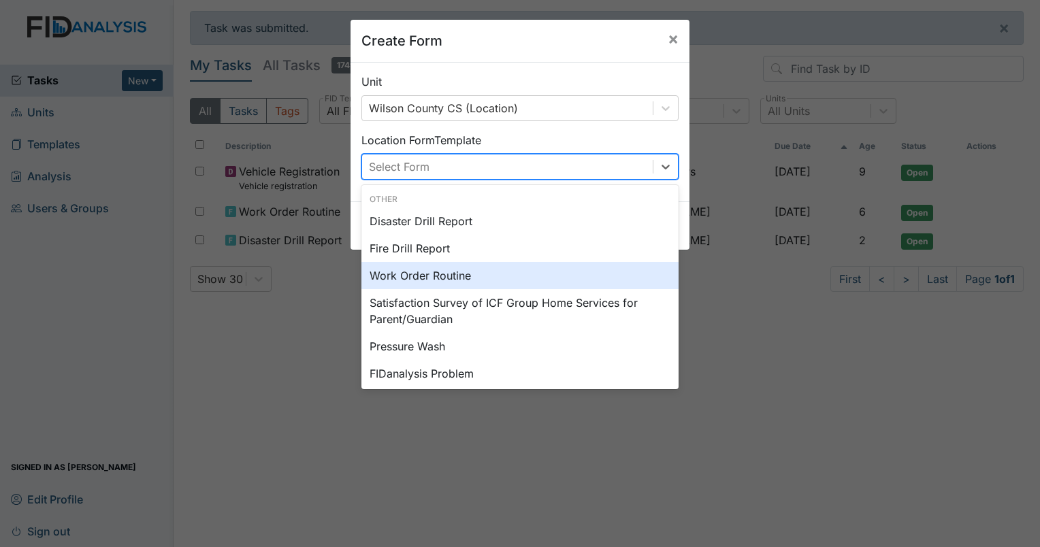
click at [439, 278] on div "Work Order Routine" at bounding box center [519, 275] width 317 height 27
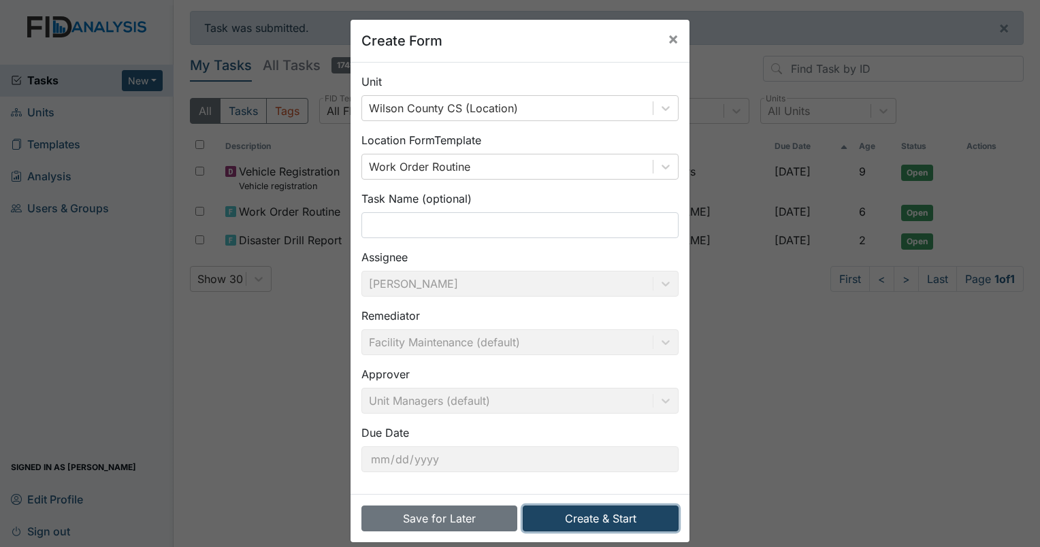
click at [614, 517] on button "Create & Start" at bounding box center [601, 518] width 156 height 26
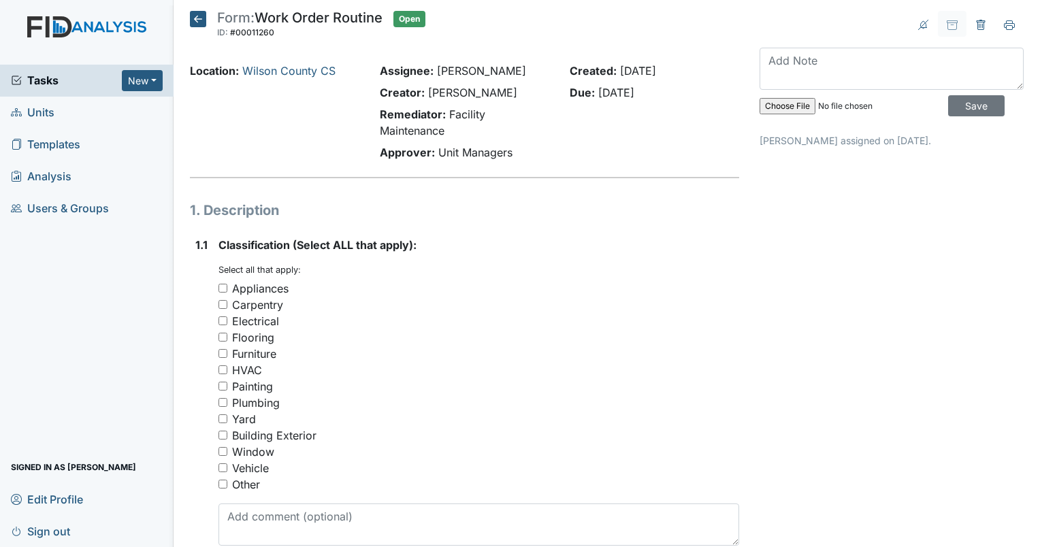
click at [222, 386] on input "Painting" at bounding box center [222, 386] width 9 height 9
checkbox input "true"
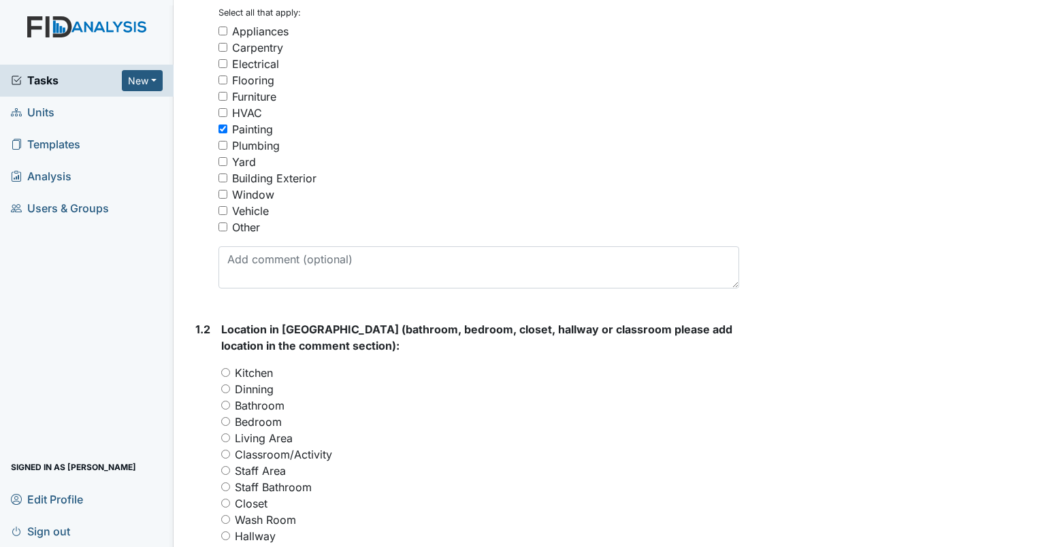
scroll to position [272, 0]
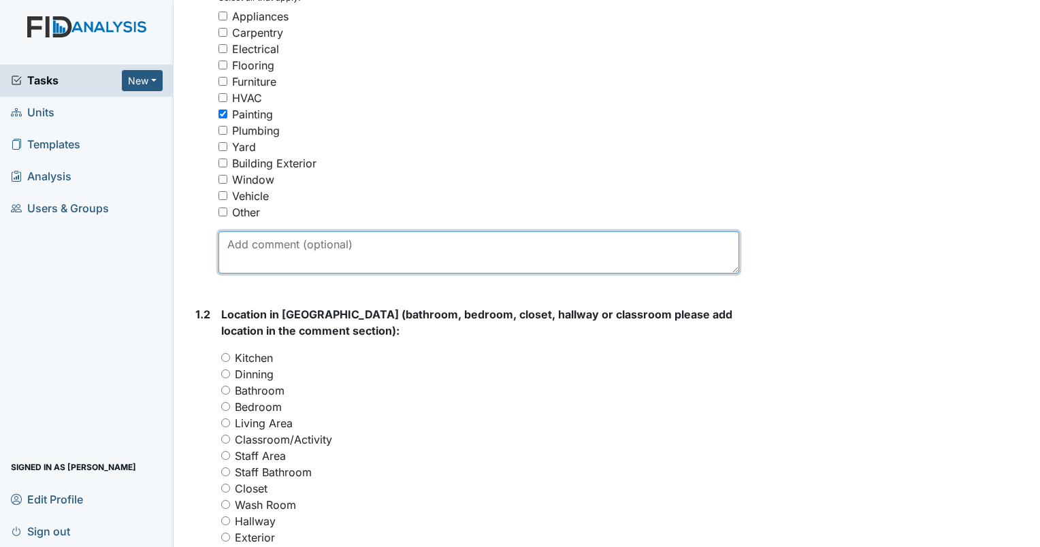
click at [272, 243] on textarea at bounding box center [478, 252] width 520 height 42
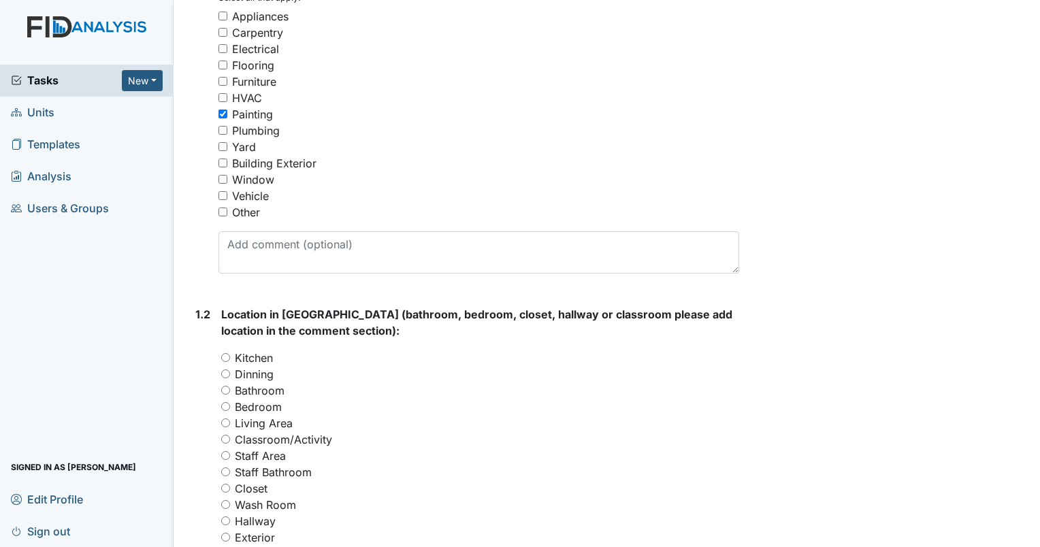
click at [223, 391] on input "Bathroom" at bounding box center [225, 390] width 9 height 9
radio input "true"
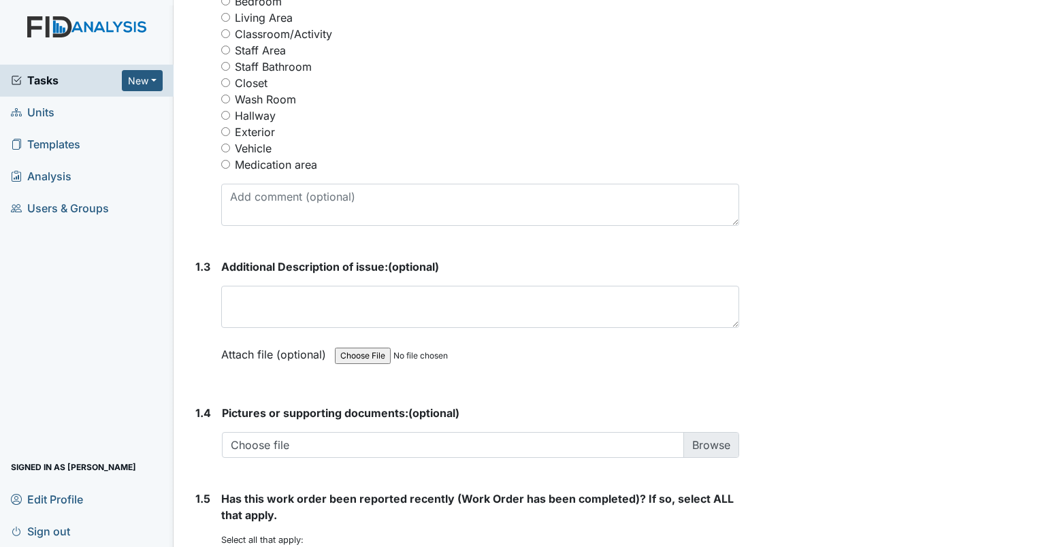
scroll to position [680, 0]
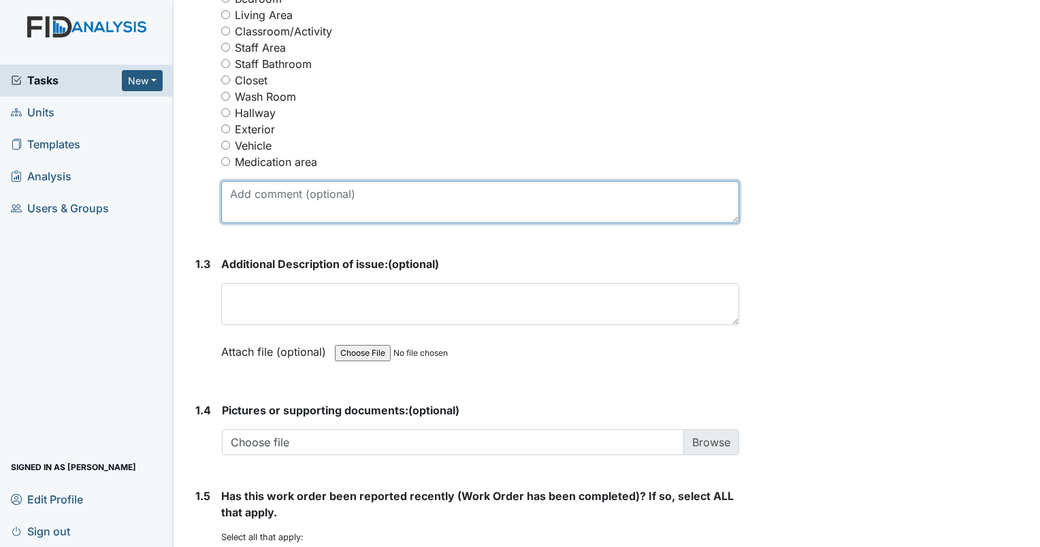
click at [261, 204] on textarea at bounding box center [480, 202] width 518 height 42
type textarea "bathroom tub needs to be corked black mold"
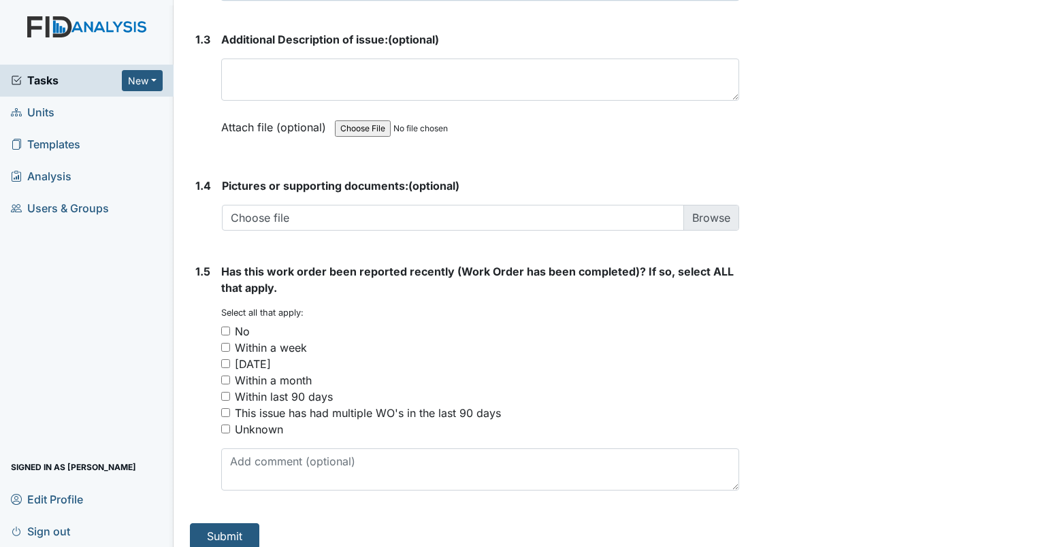
scroll to position [916, 0]
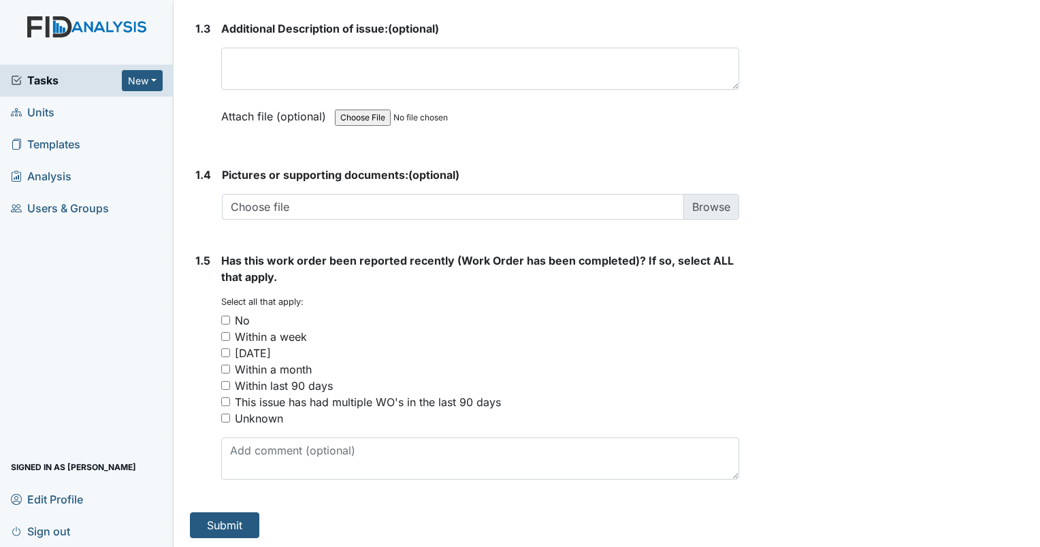
click at [226, 318] on input "No" at bounding box center [225, 320] width 9 height 9
checkbox input "true"
click at [242, 524] on button "Submit" at bounding box center [224, 525] width 69 height 26
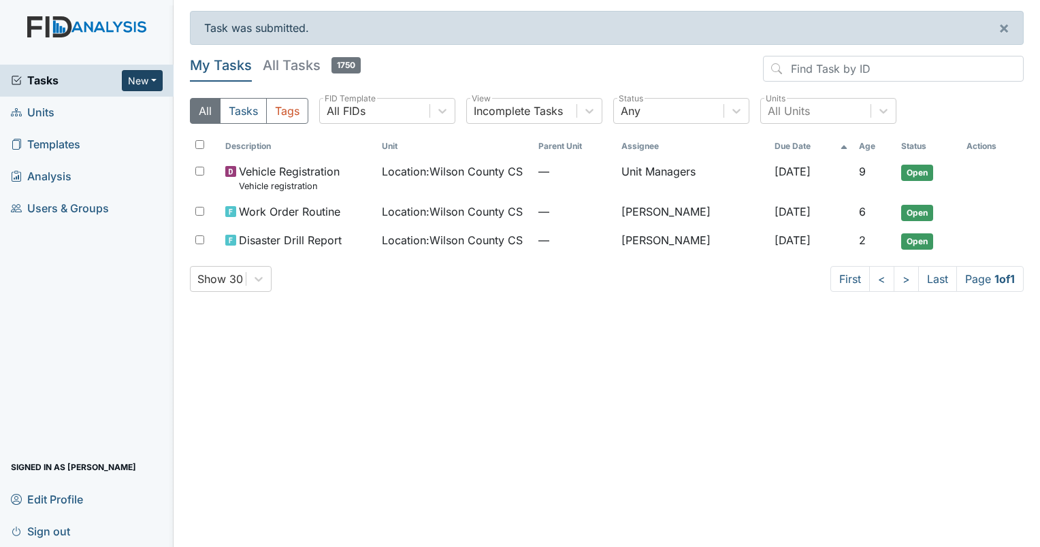
click at [152, 82] on button "New" at bounding box center [142, 80] width 41 height 21
click at [109, 114] on link "Form" at bounding box center [107, 109] width 107 height 22
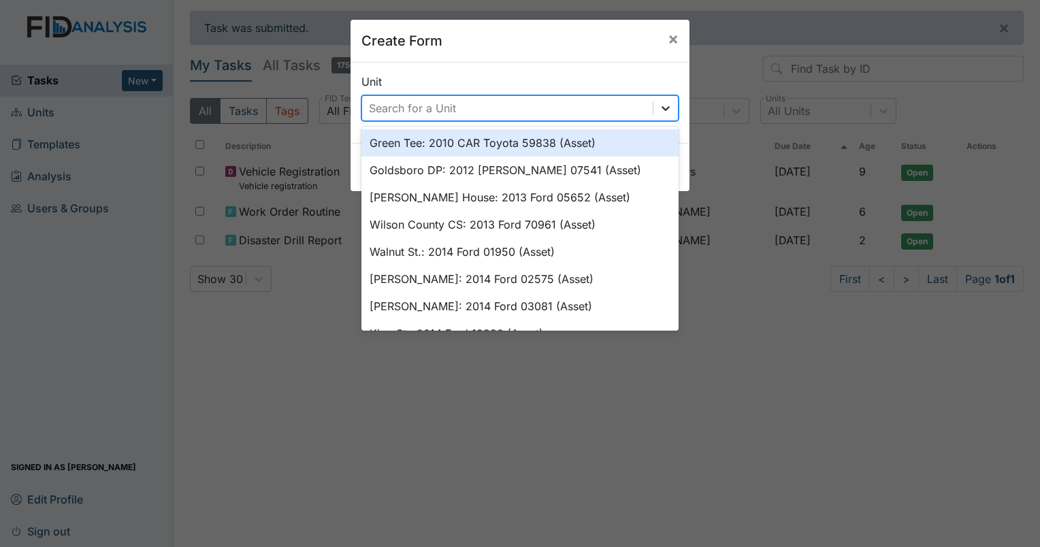
click at [661, 107] on icon at bounding box center [666, 108] width 14 height 14
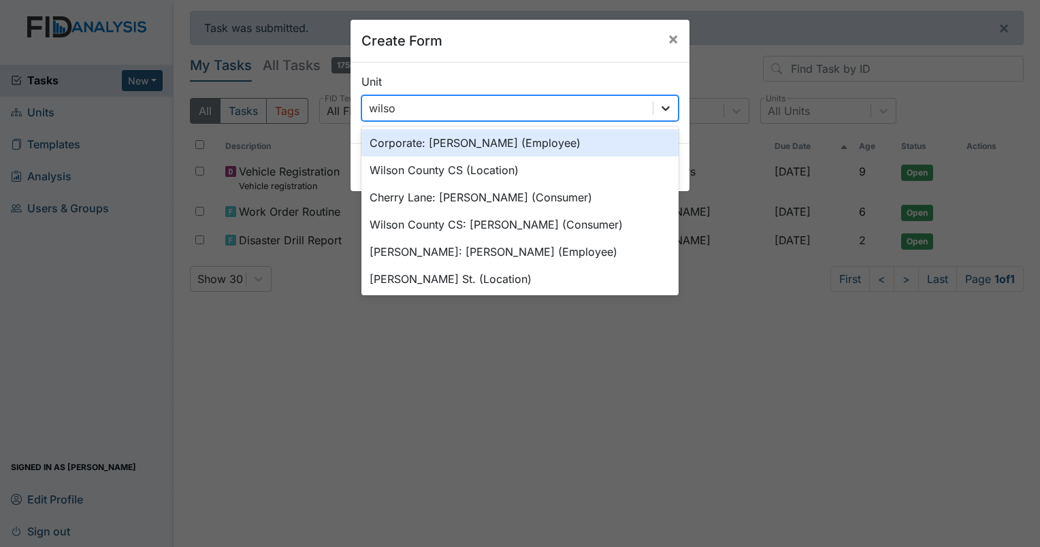
type input "wilson"
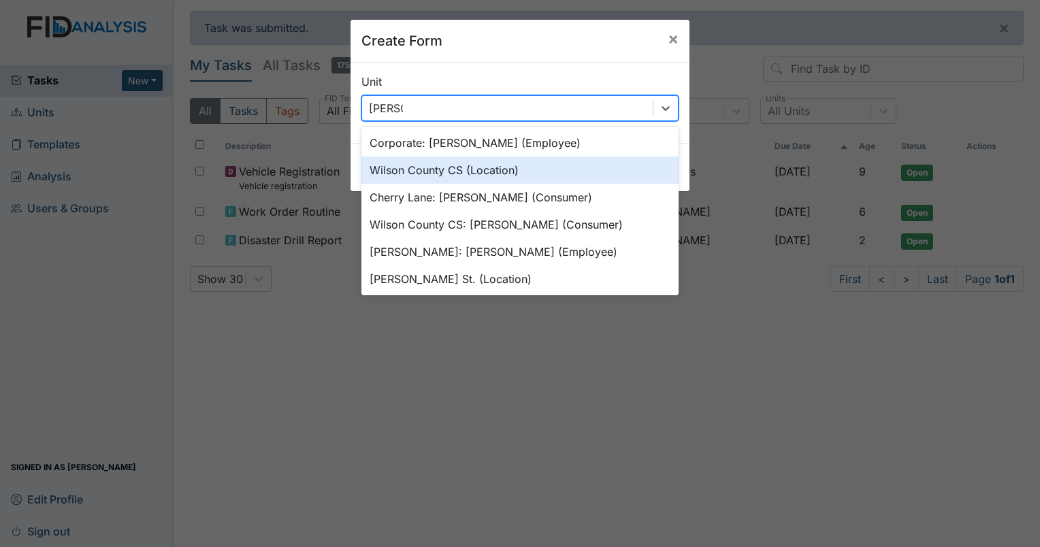
click at [408, 171] on div "Wilson County CS (Location)" at bounding box center [519, 169] width 317 height 27
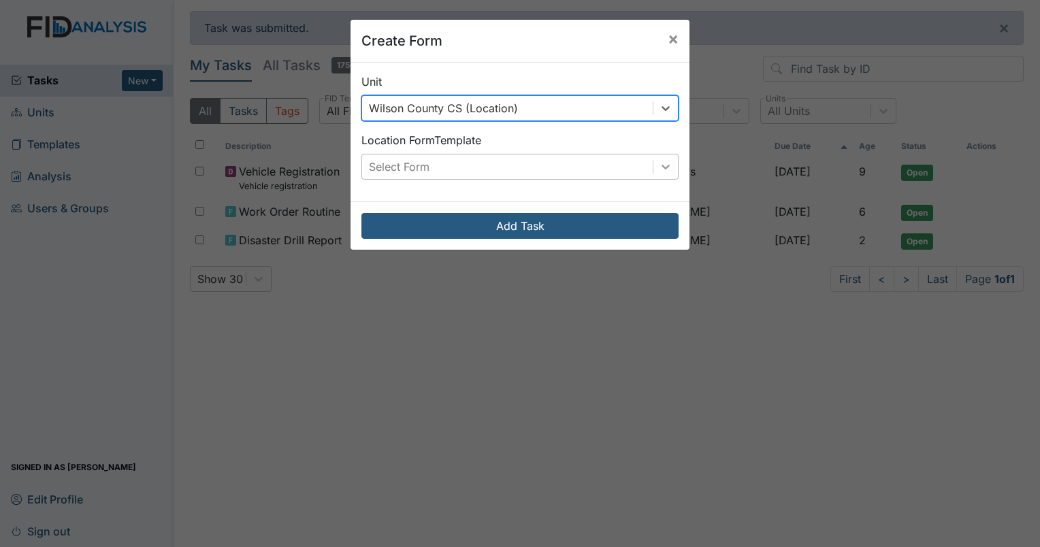
click at [661, 167] on icon at bounding box center [665, 167] width 8 height 5
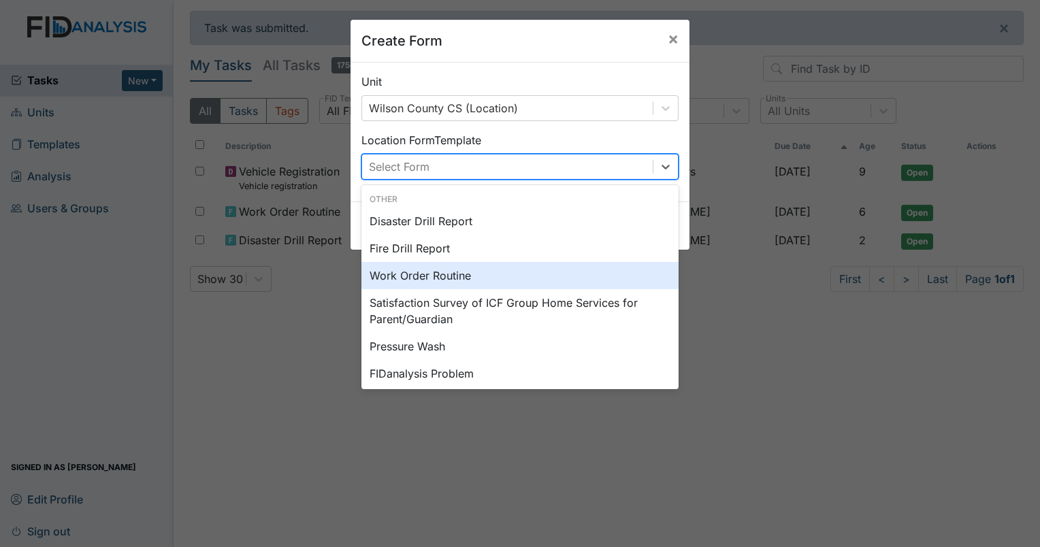
click at [442, 276] on div "Work Order Routine" at bounding box center [519, 275] width 317 height 27
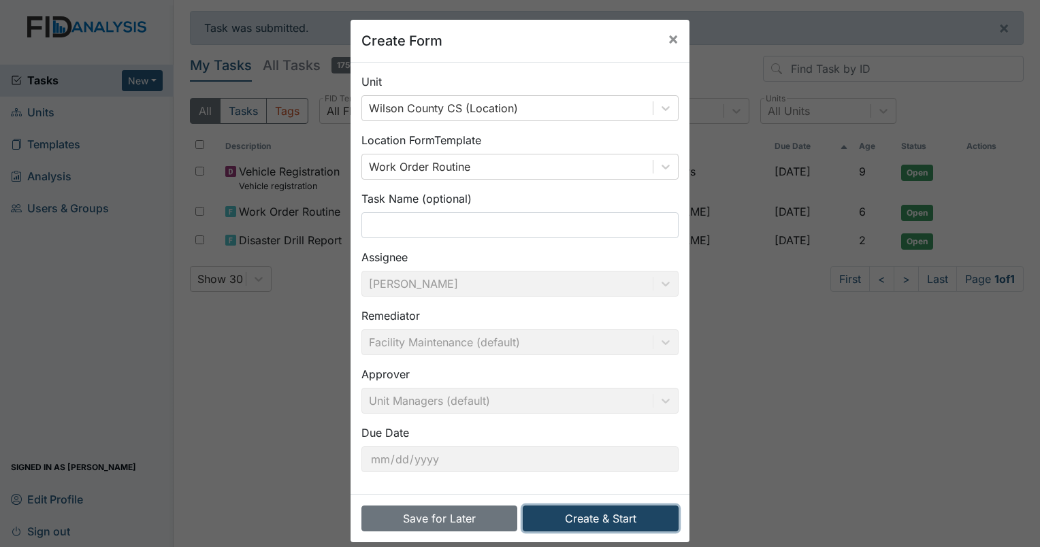
click at [608, 516] on button "Create & Start" at bounding box center [601, 518] width 156 height 26
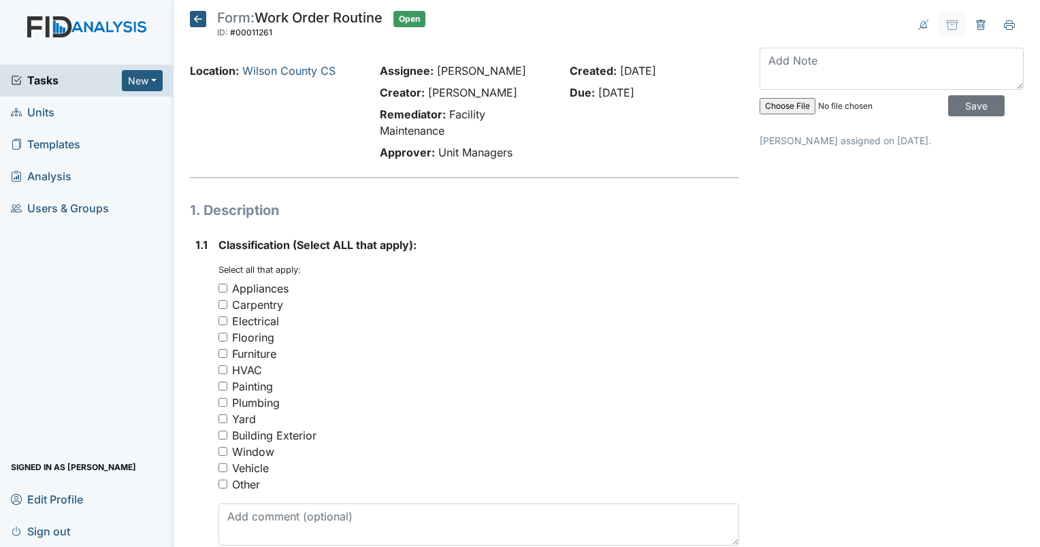
drag, startPoint x: 226, startPoint y: 386, endPoint x: 235, endPoint y: 386, distance: 8.8
click at [229, 386] on div "Painting" at bounding box center [478, 386] width 520 height 16
drag, startPoint x: 223, startPoint y: 399, endPoint x: 239, endPoint y: 397, distance: 16.6
click at [225, 399] on input "Plumbing" at bounding box center [222, 402] width 9 height 9
checkbox input "true"
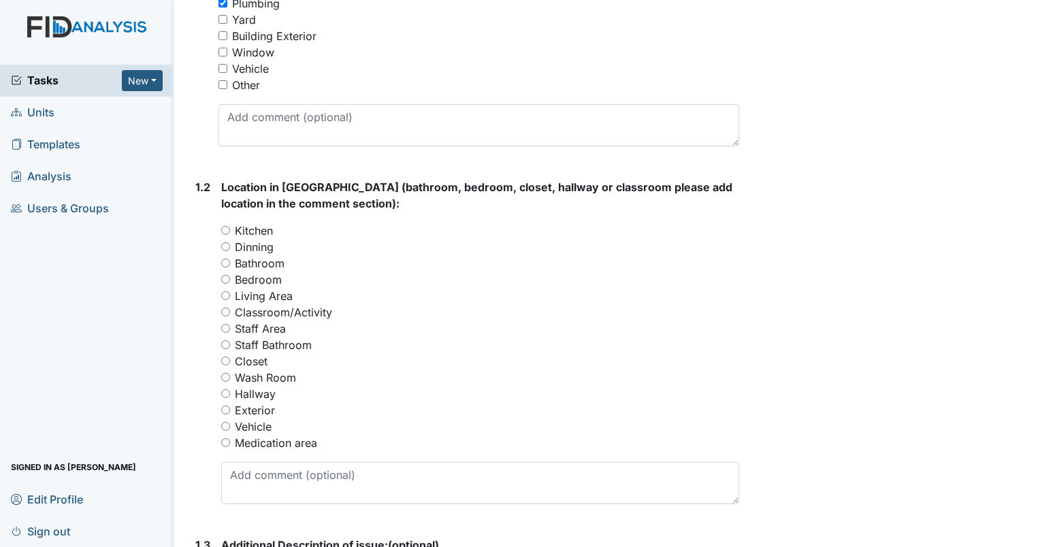
scroll to position [408, 0]
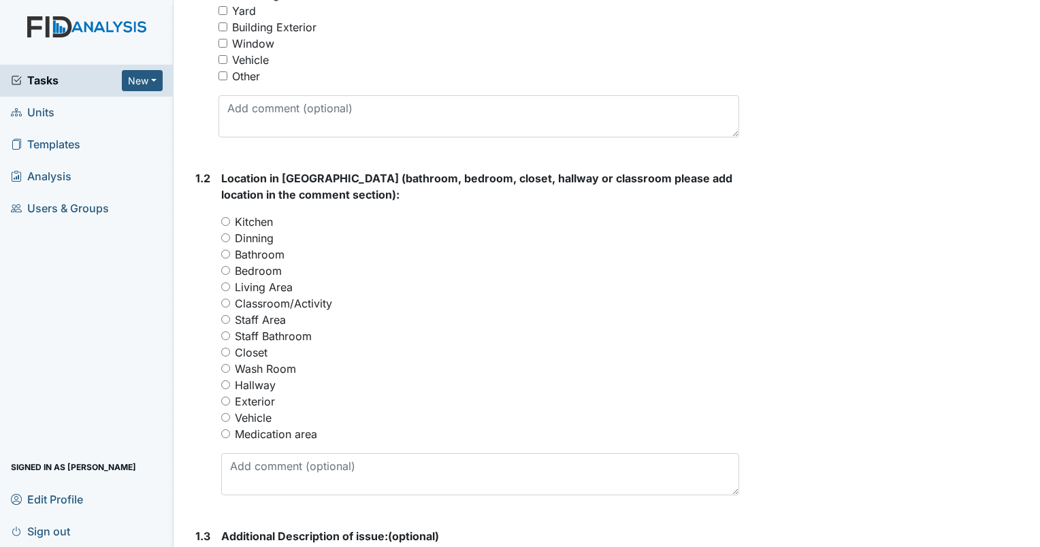
click at [224, 222] on input "Kitchen" at bounding box center [225, 221] width 9 height 9
radio input "true"
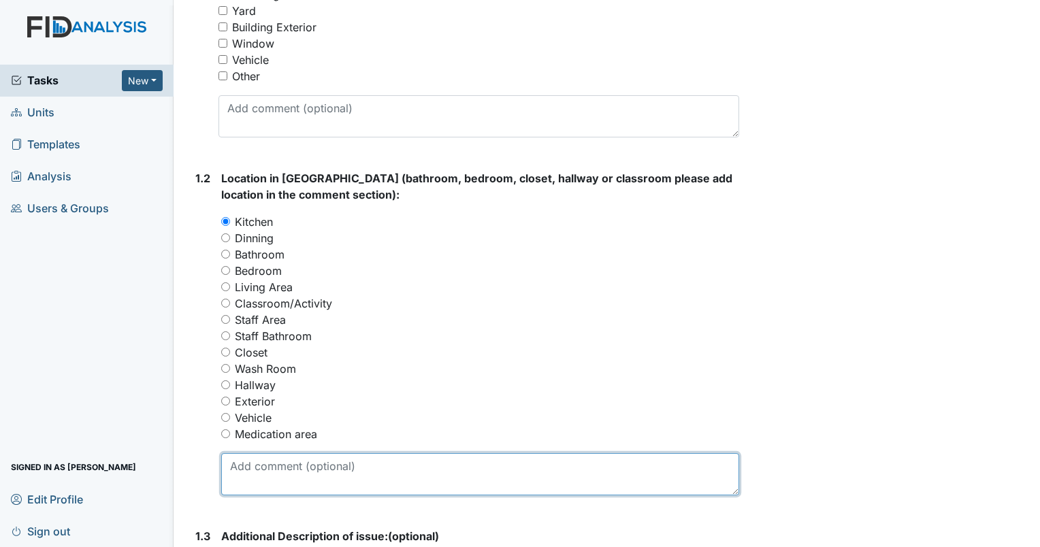
click at [269, 461] on textarea at bounding box center [480, 474] width 518 height 42
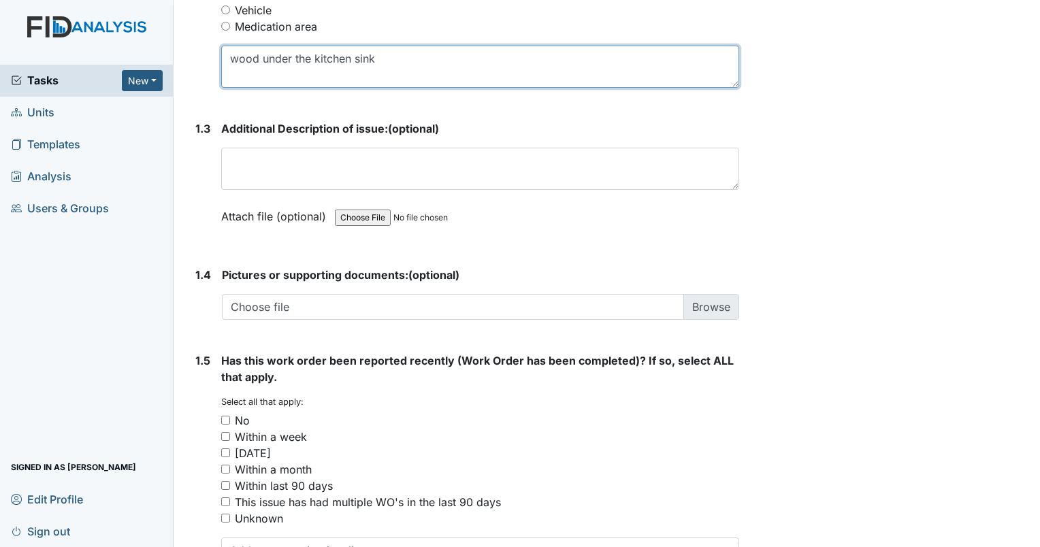
scroll to position [816, 0]
type textarea "wood under the kitchen sink"
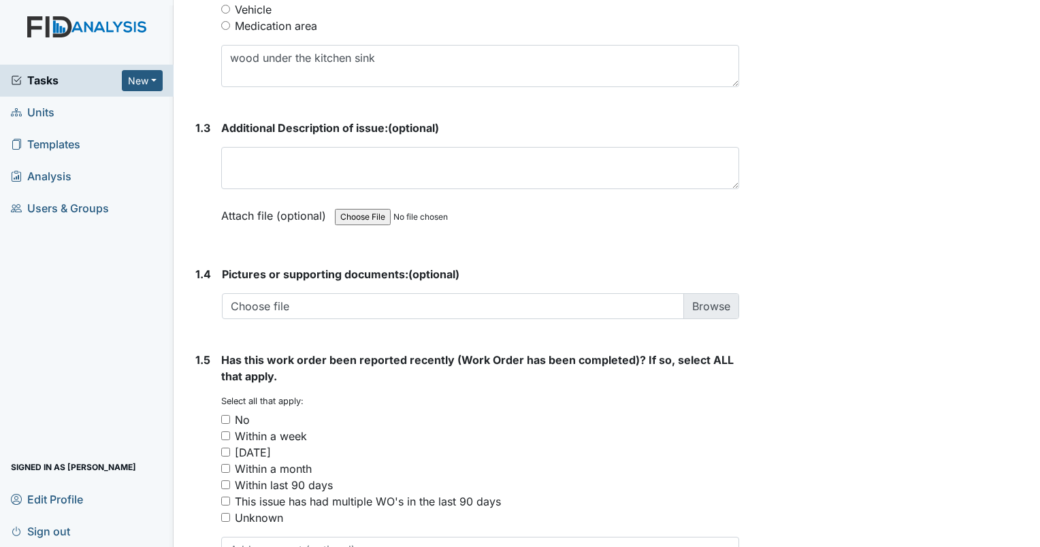
click at [227, 422] on input "No" at bounding box center [225, 419] width 9 height 9
checkbox input "true"
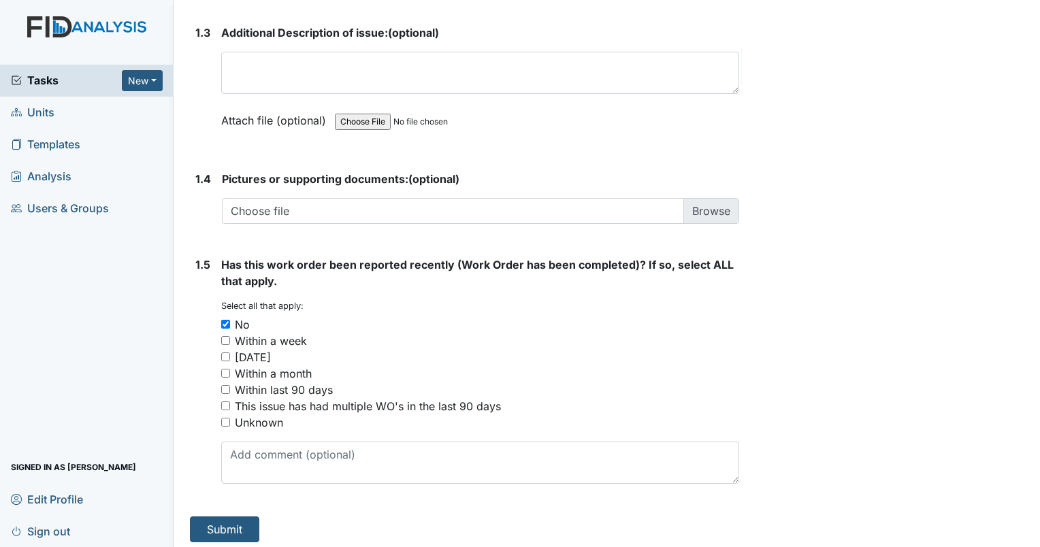
scroll to position [916, 0]
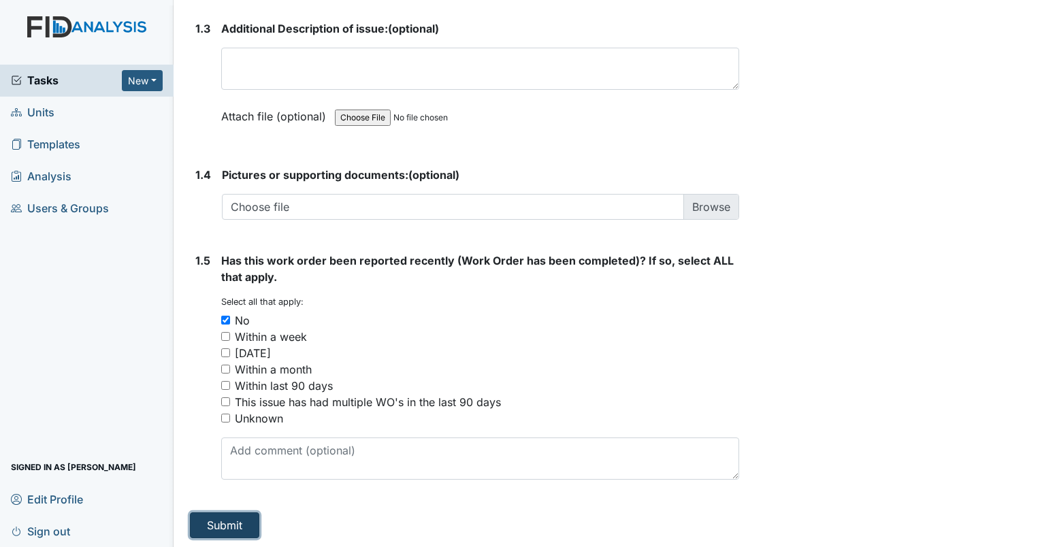
click at [243, 514] on button "Submit" at bounding box center [224, 525] width 69 height 26
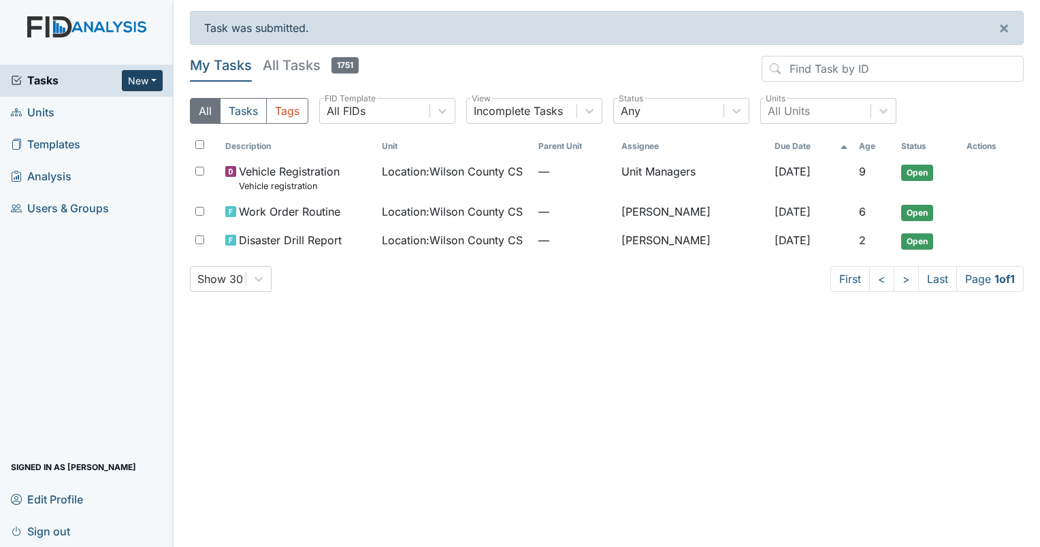
click at [150, 81] on button "New" at bounding box center [142, 80] width 41 height 21
click at [120, 107] on link "Form" at bounding box center [107, 109] width 107 height 22
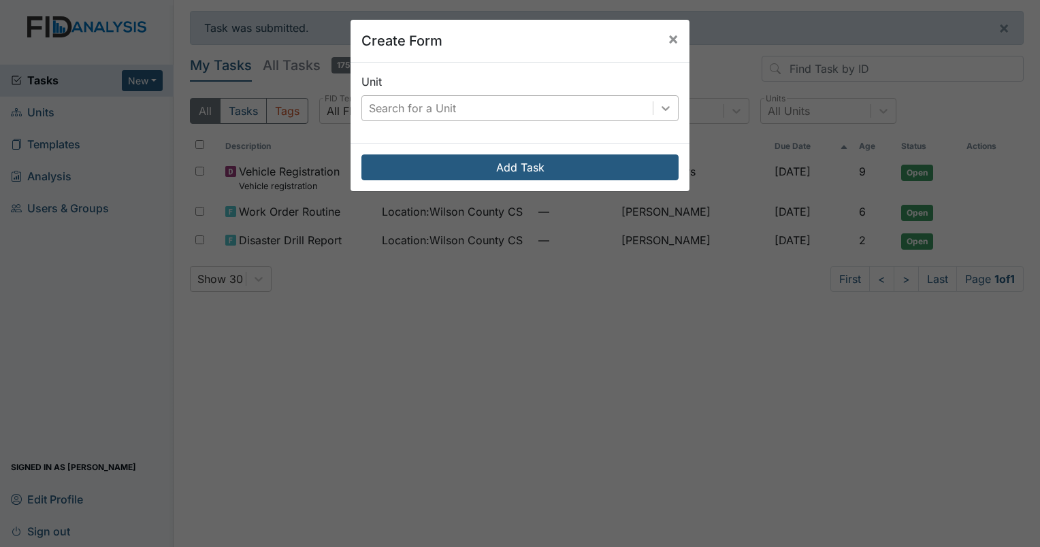
click at [664, 110] on icon at bounding box center [666, 108] width 14 height 14
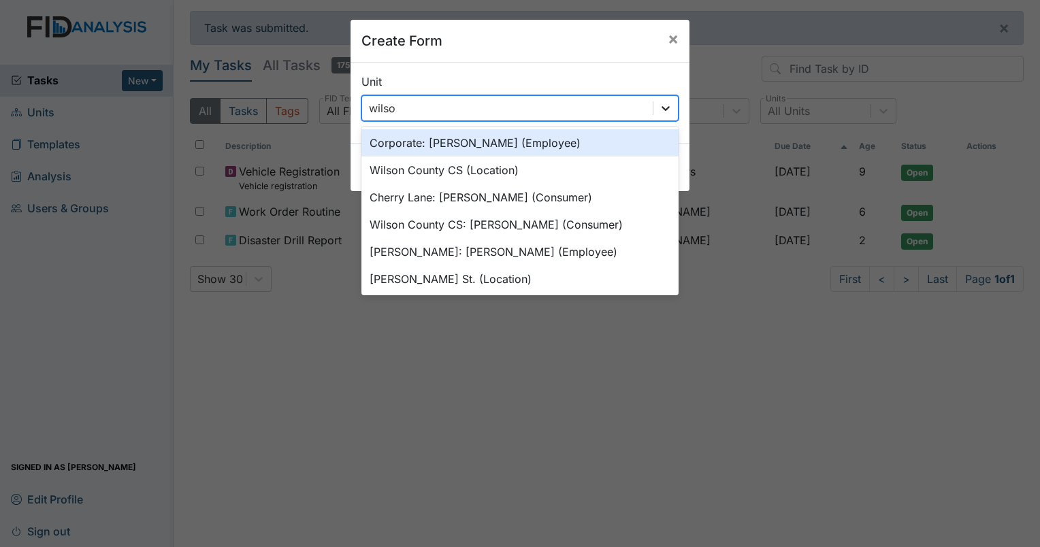
type input "[PERSON_NAME]"
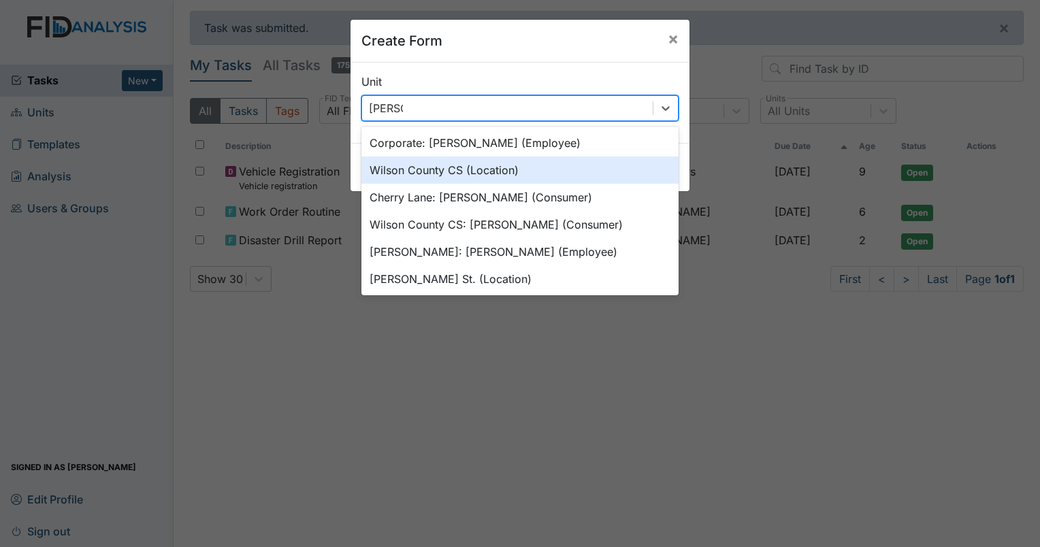
click at [478, 165] on div "Wilson County CS (Location)" at bounding box center [519, 169] width 317 height 27
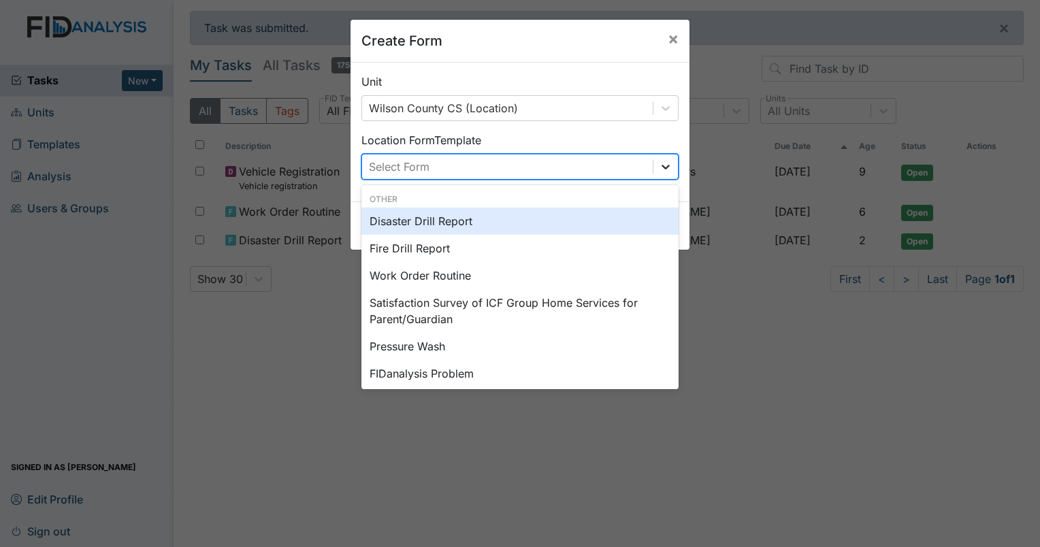
click at [661, 169] on icon at bounding box center [666, 167] width 14 height 14
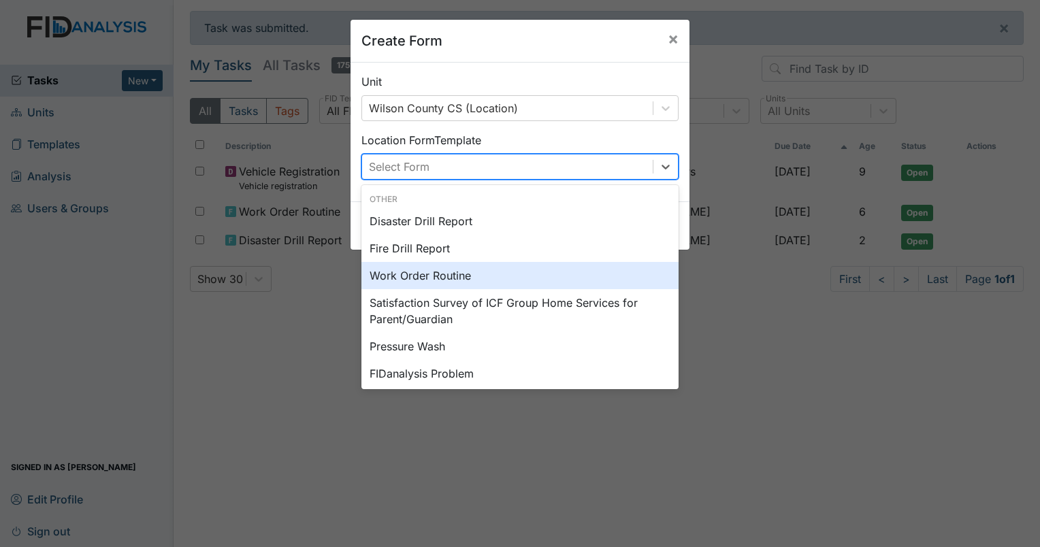
click at [498, 280] on div "Work Order Routine" at bounding box center [519, 275] width 317 height 27
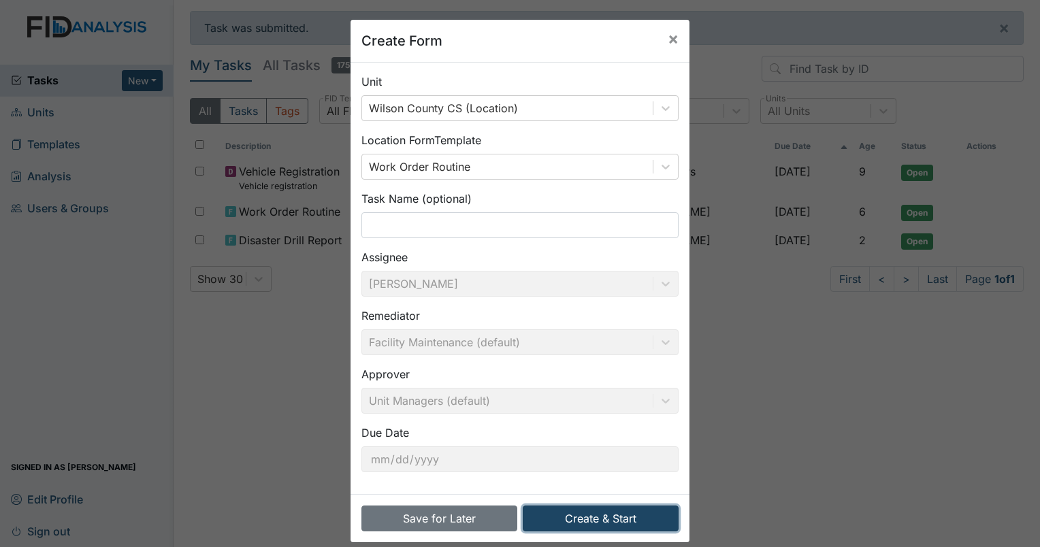
click at [597, 517] on button "Create & Start" at bounding box center [601, 518] width 156 height 26
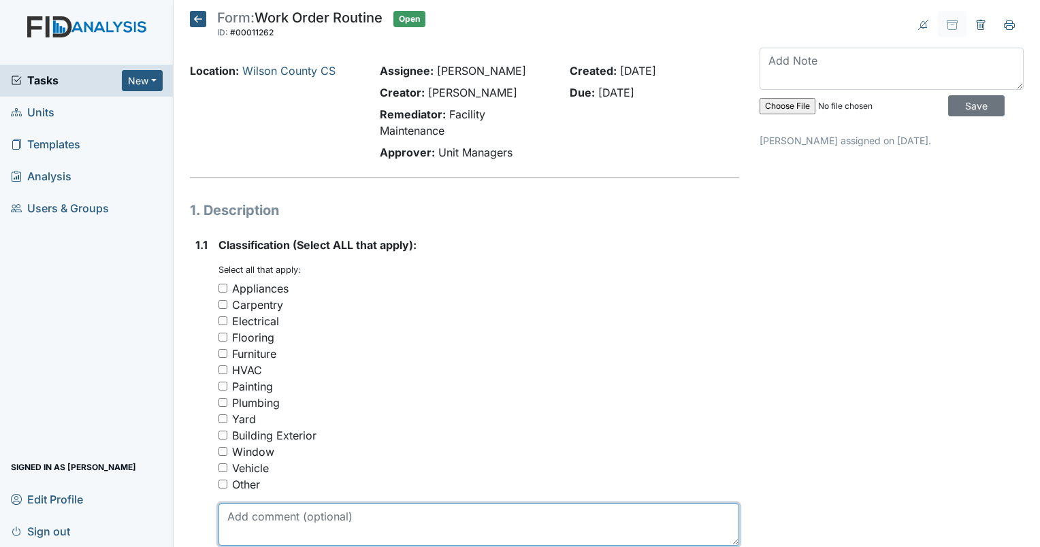
click at [597, 517] on textarea at bounding box center [478, 524] width 520 height 42
